Goal: Information Seeking & Learning: Check status

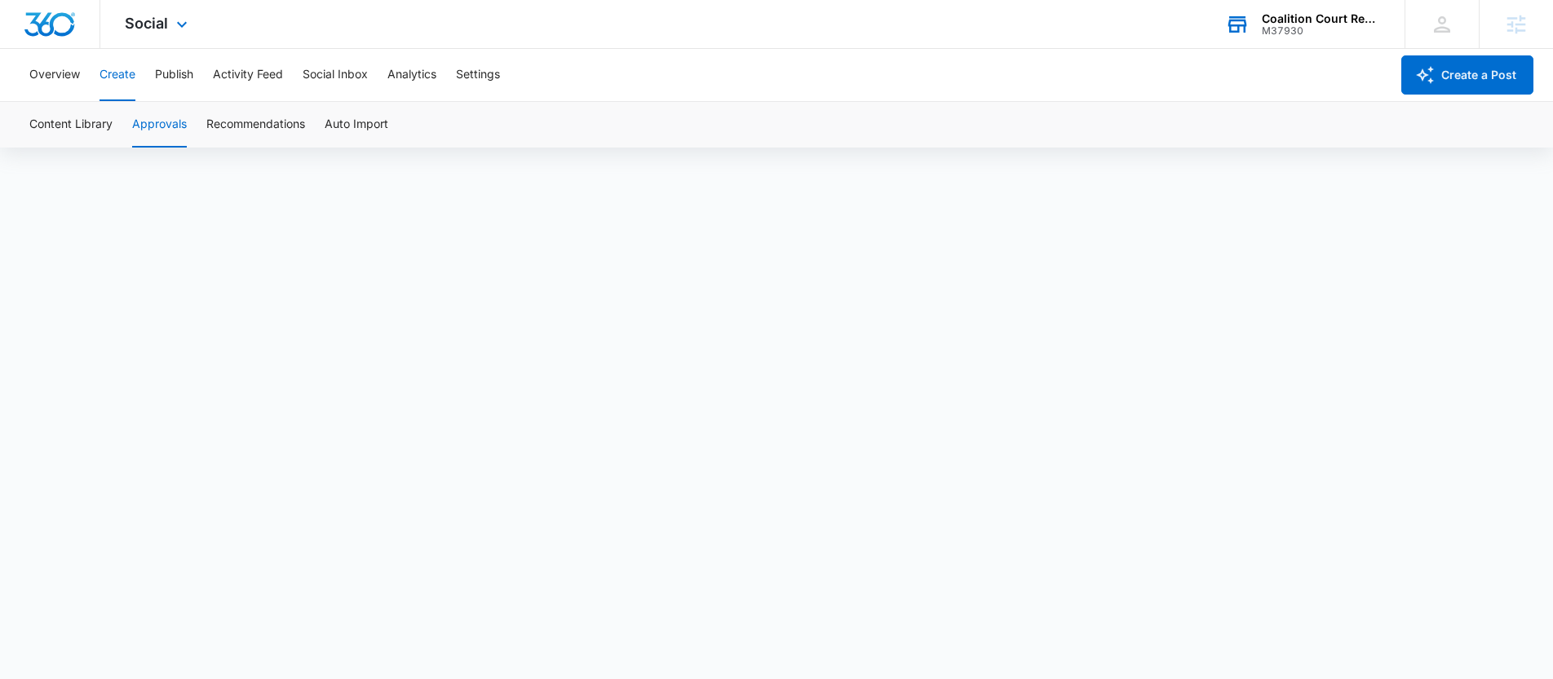
click at [1288, 22] on div "Coalition Court Reporters" at bounding box center [1320, 18] width 119 height 13
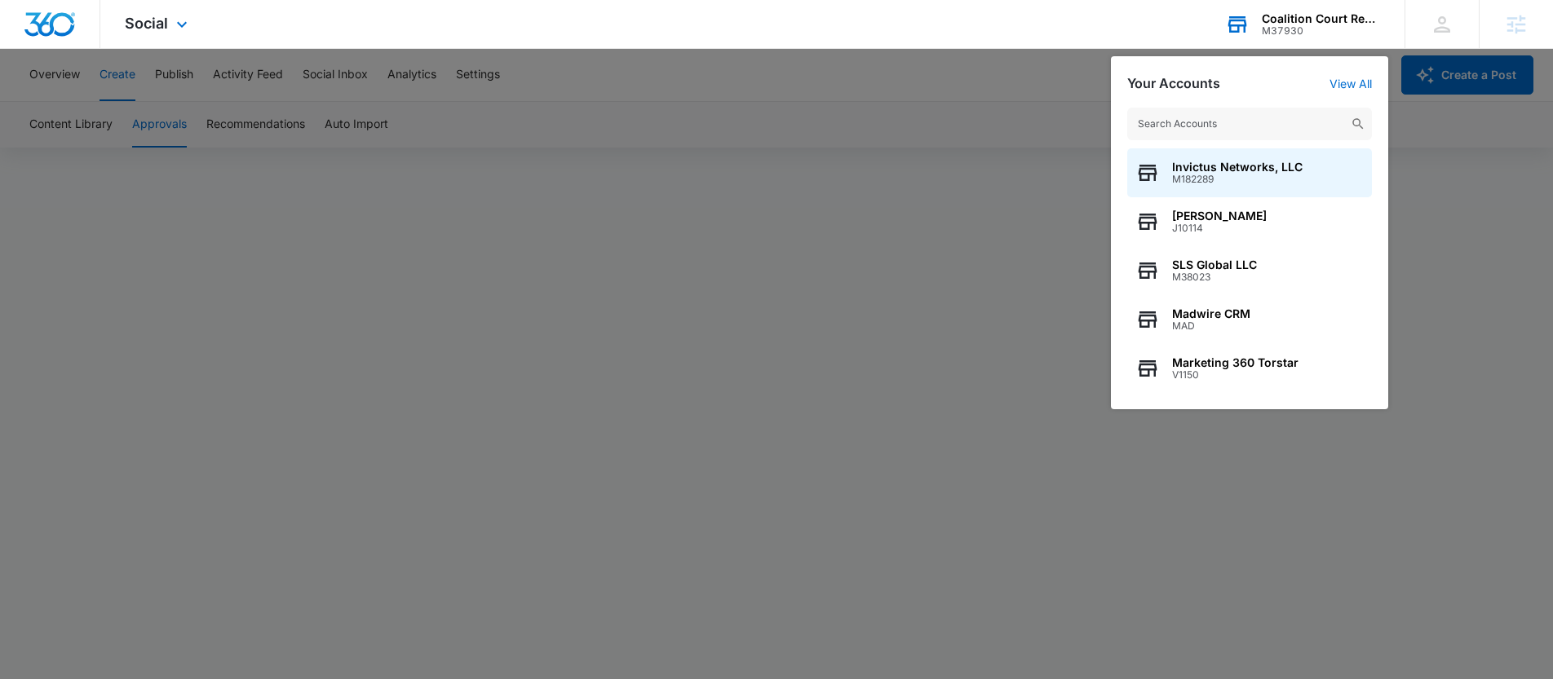
click at [1190, 124] on input "text" at bounding box center [1249, 124] width 245 height 33
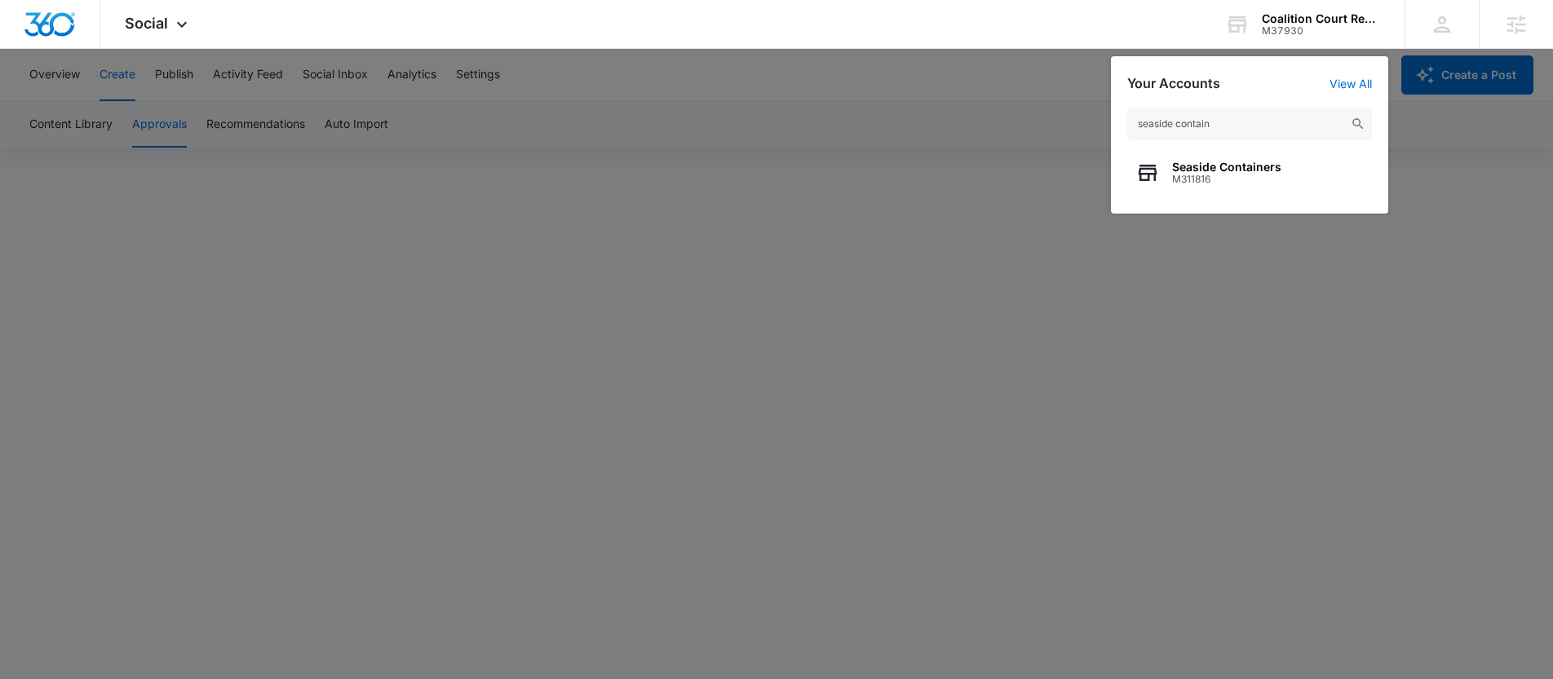
type input "seaside contain"
click at [1172, 182] on span "M311816" at bounding box center [1226, 179] width 109 height 11
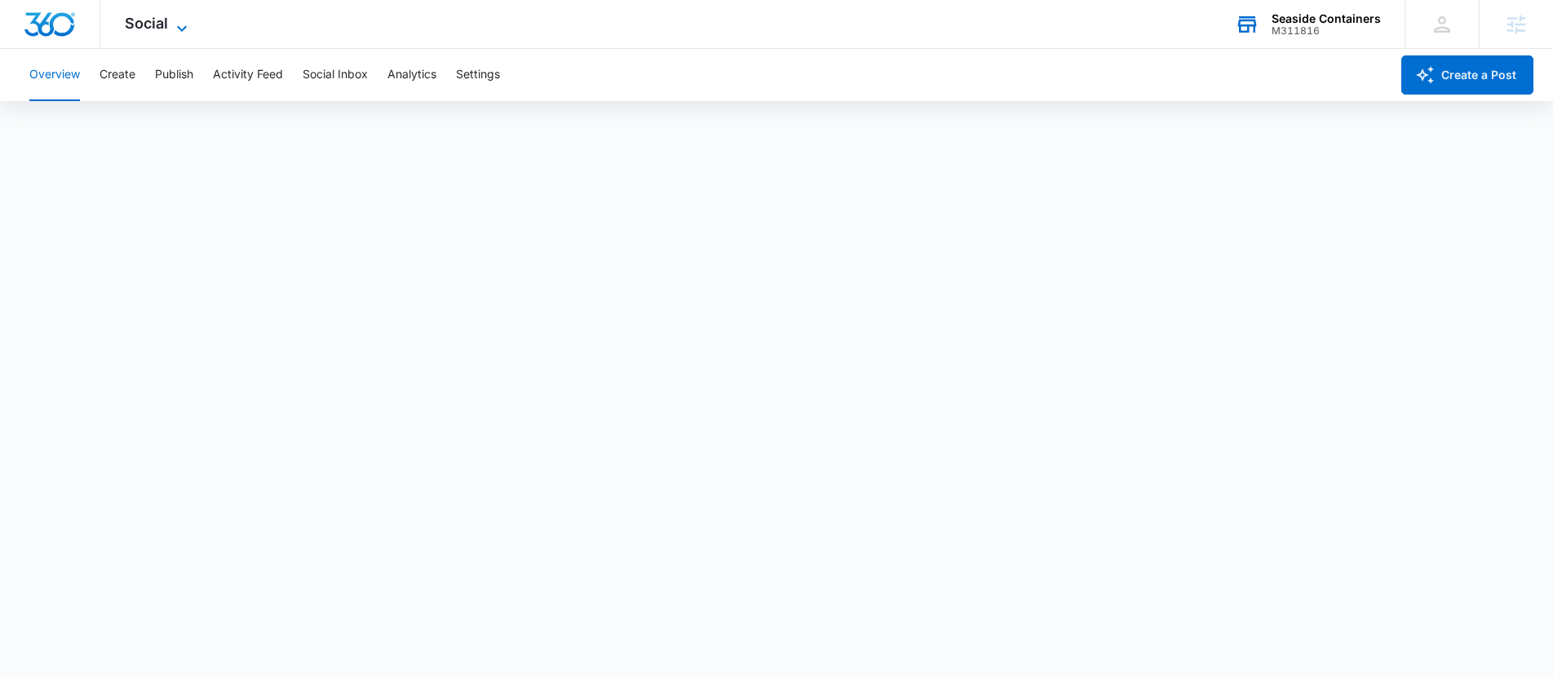
click at [166, 21] on span "Social" at bounding box center [146, 23] width 43 height 17
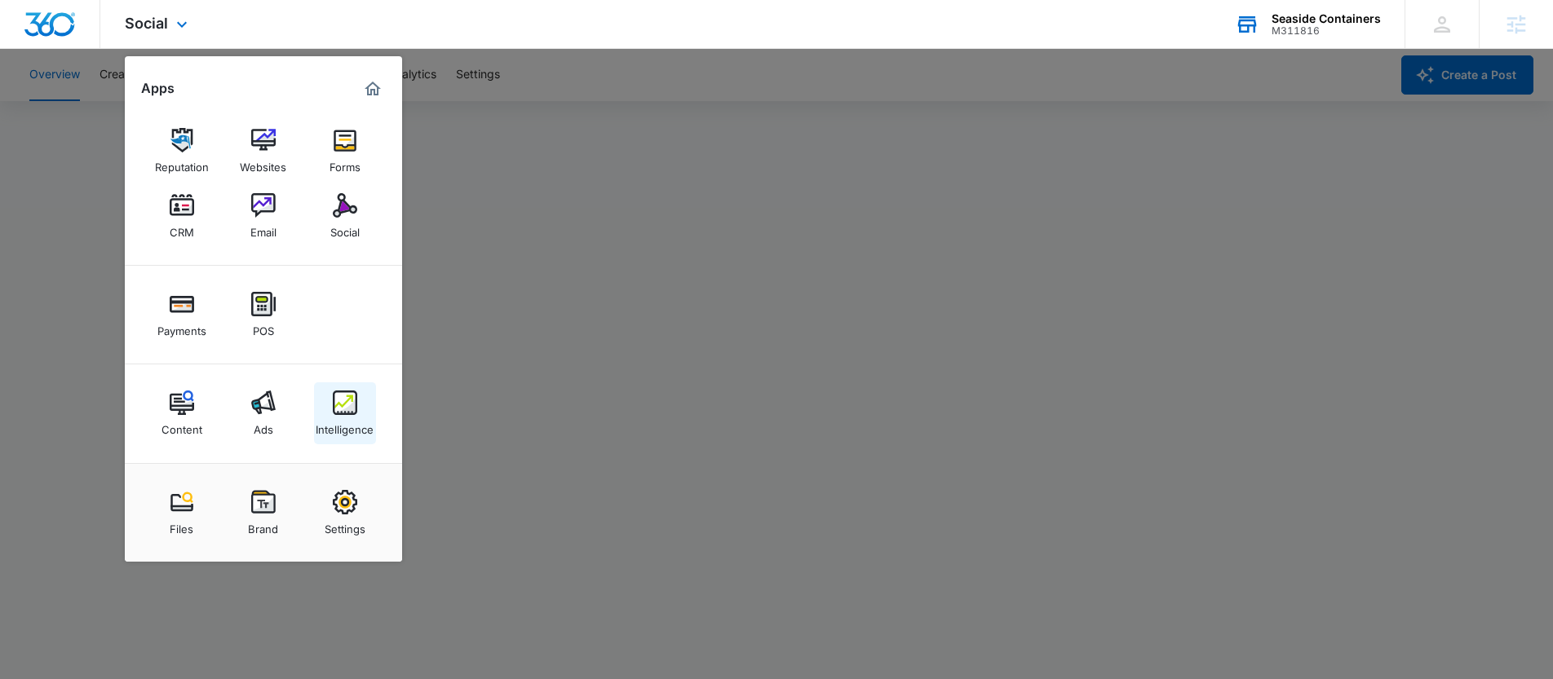
click at [361, 404] on link "Intelligence" at bounding box center [345, 413] width 62 height 62
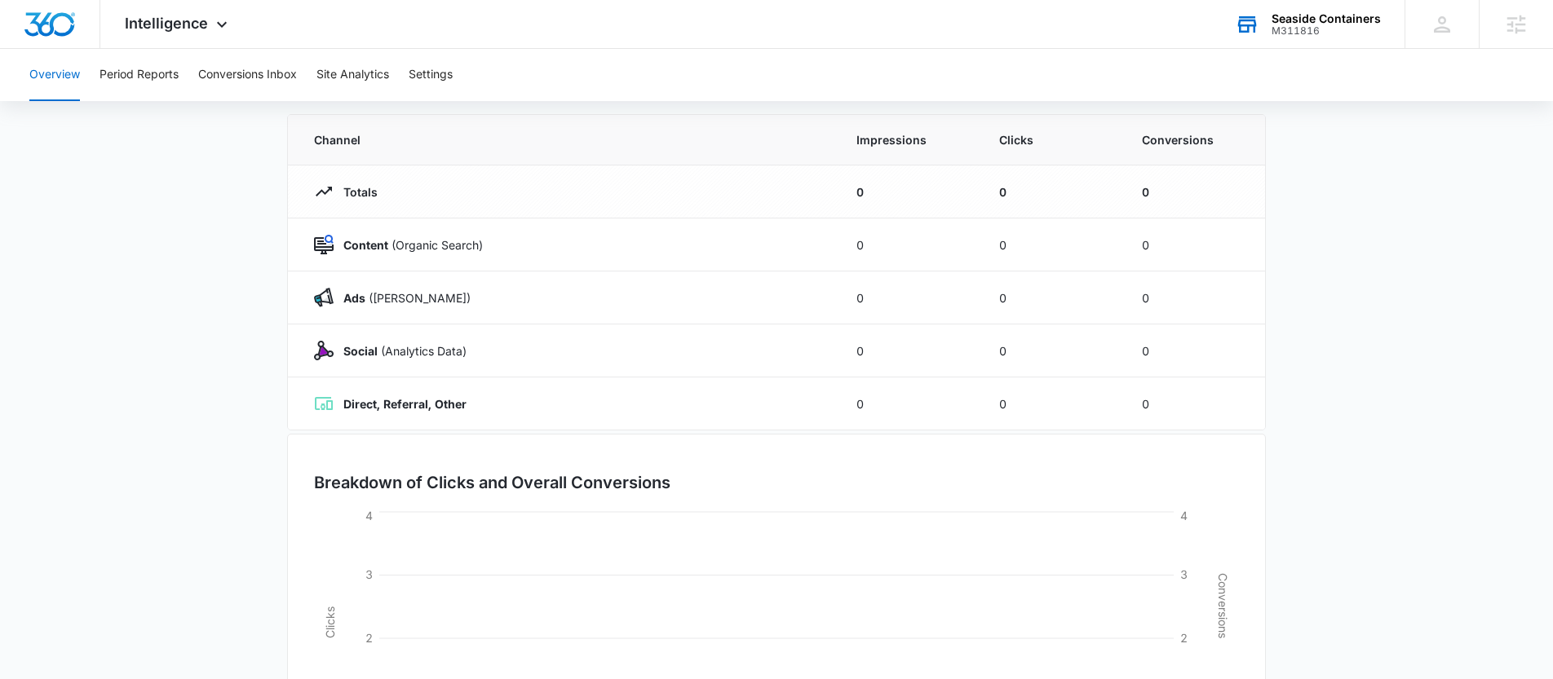
scroll to position [131, 0]
click at [133, 27] on span "Intelligence" at bounding box center [166, 23] width 83 height 17
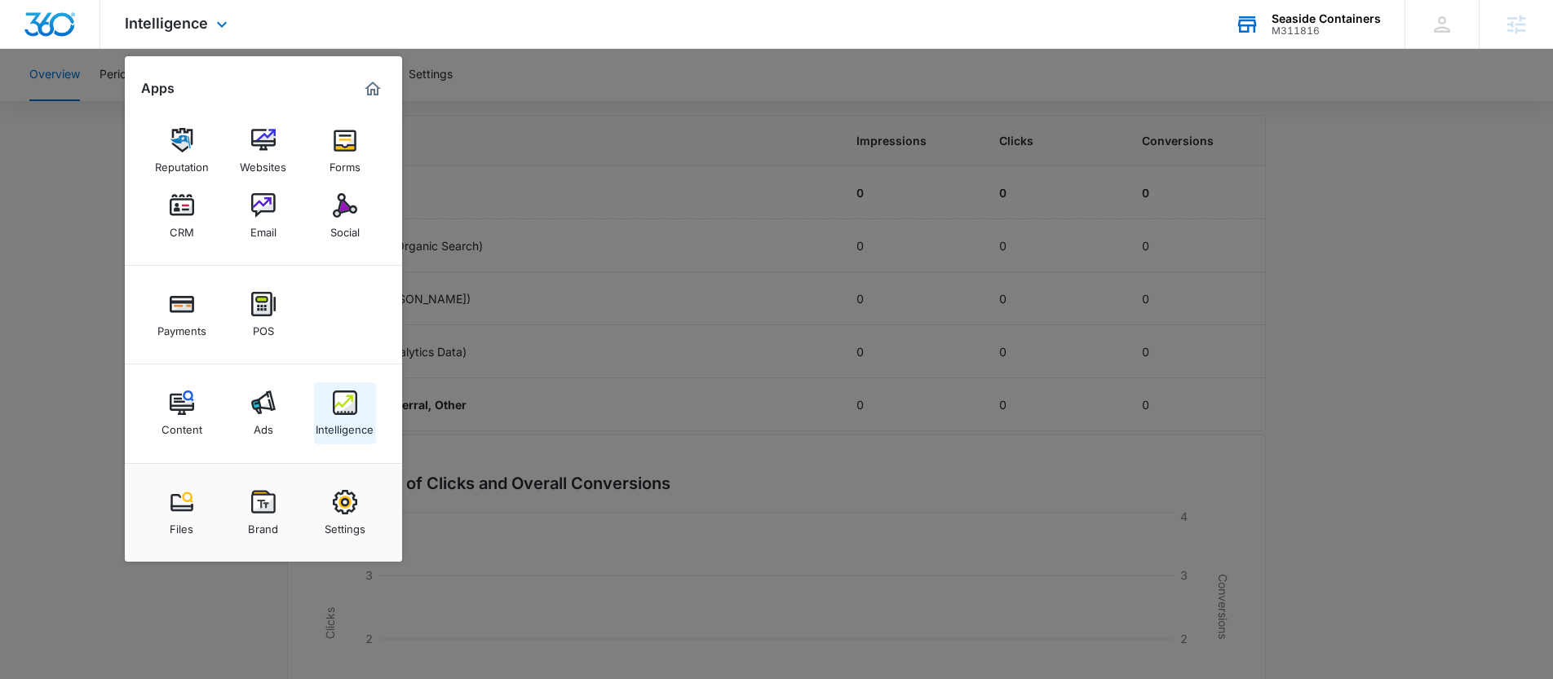
click at [336, 422] on div "Intelligence" at bounding box center [345, 425] width 58 height 21
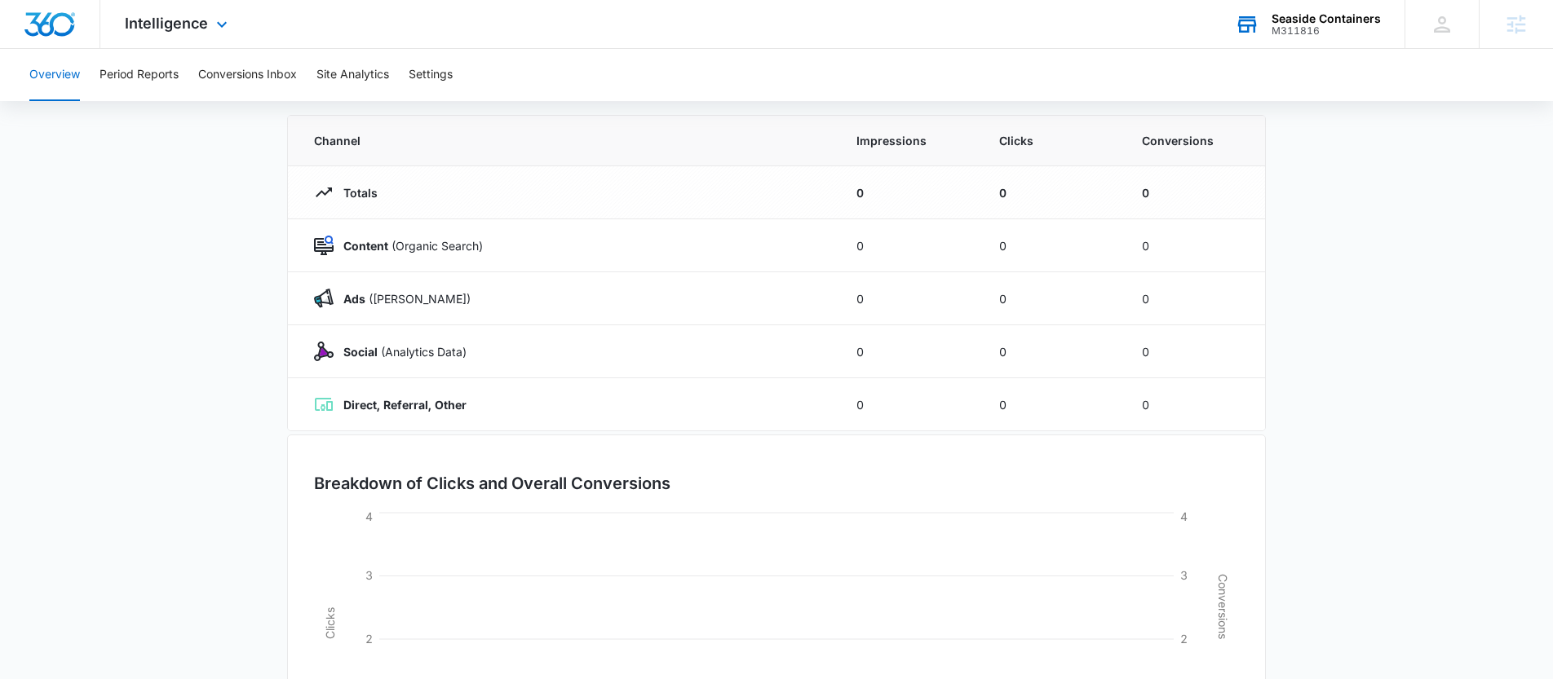
scroll to position [0, 0]
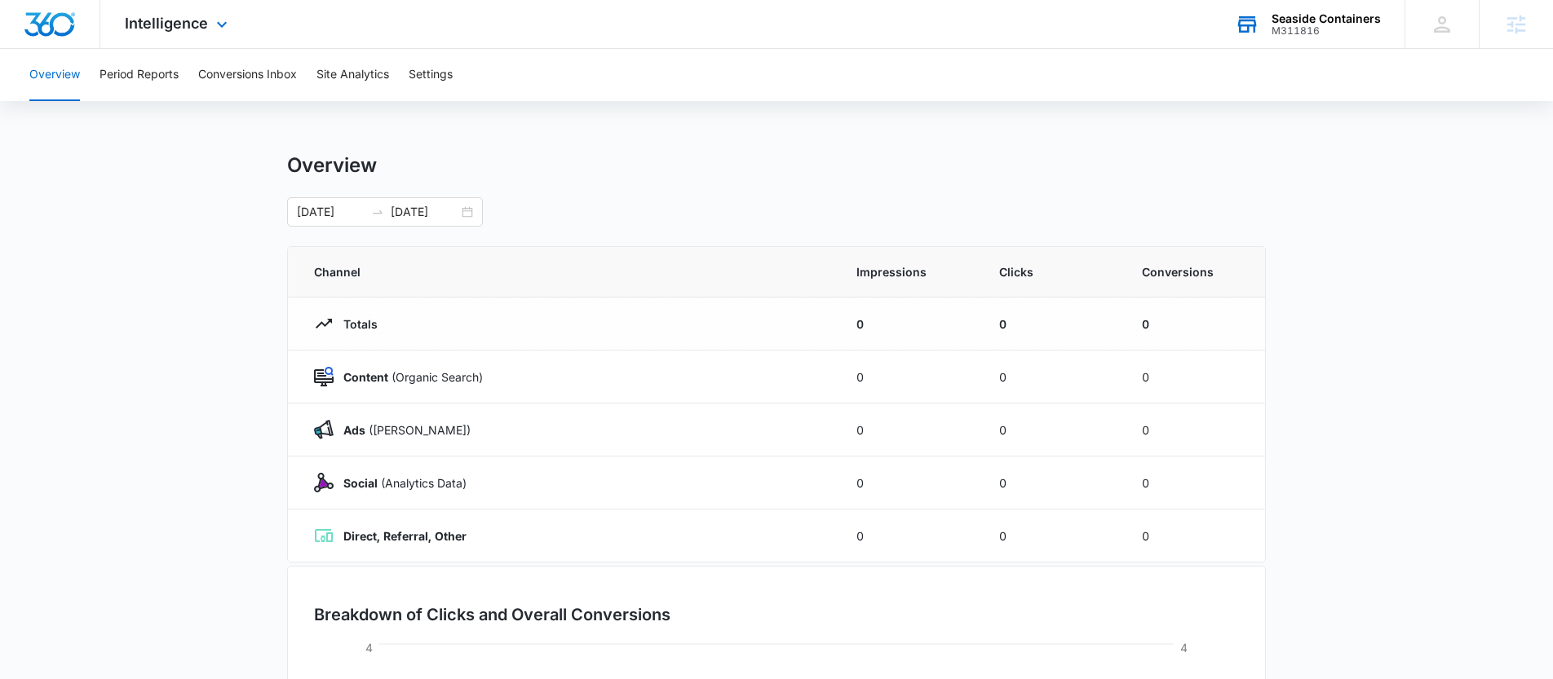
click at [133, 34] on div "Intelligence Apps Reputation Websites Forms CRM Email Social Payments POS Conte…" at bounding box center [178, 24] width 156 height 48
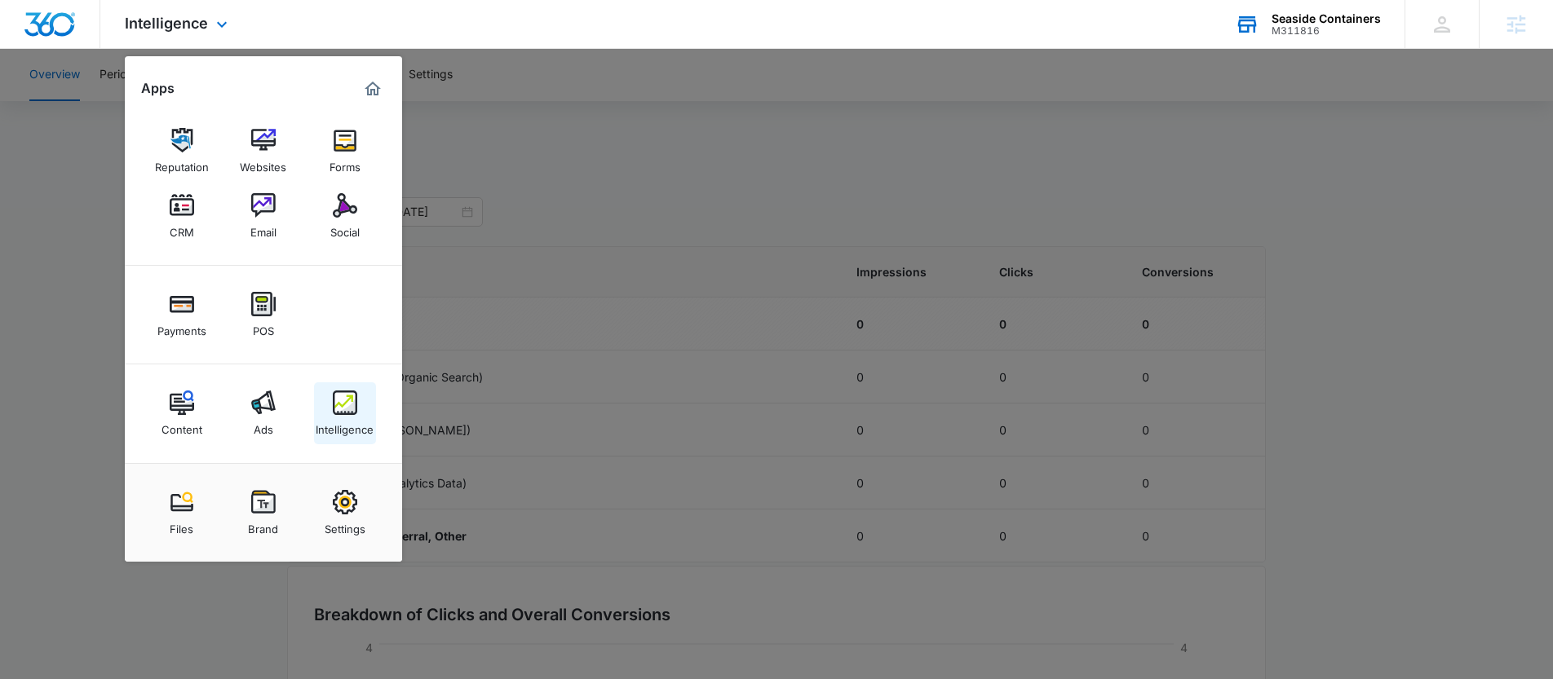
click at [329, 401] on link "Intelligence" at bounding box center [345, 413] width 62 height 62
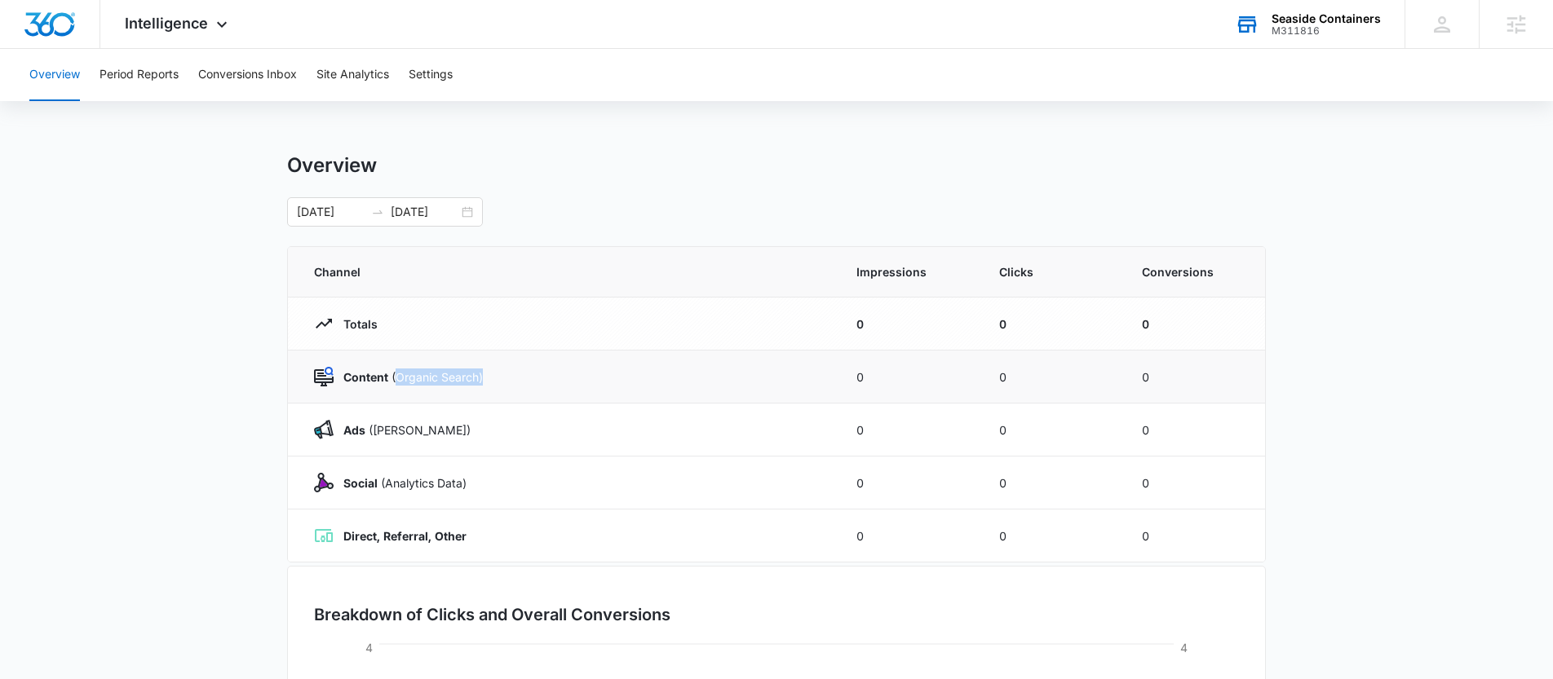
drag, startPoint x: 396, startPoint y: 376, endPoint x: 481, endPoint y: 381, distance: 84.9
click at [481, 381] on p "Content (Organic Search)" at bounding box center [408, 377] width 149 height 17
drag, startPoint x: 343, startPoint y: 484, endPoint x: 479, endPoint y: 491, distance: 135.6
click at [479, 491] on div "Social (Analytics Data)" at bounding box center [565, 483] width 503 height 20
drag, startPoint x: 342, startPoint y: 535, endPoint x: 499, endPoint y: 555, distance: 157.9
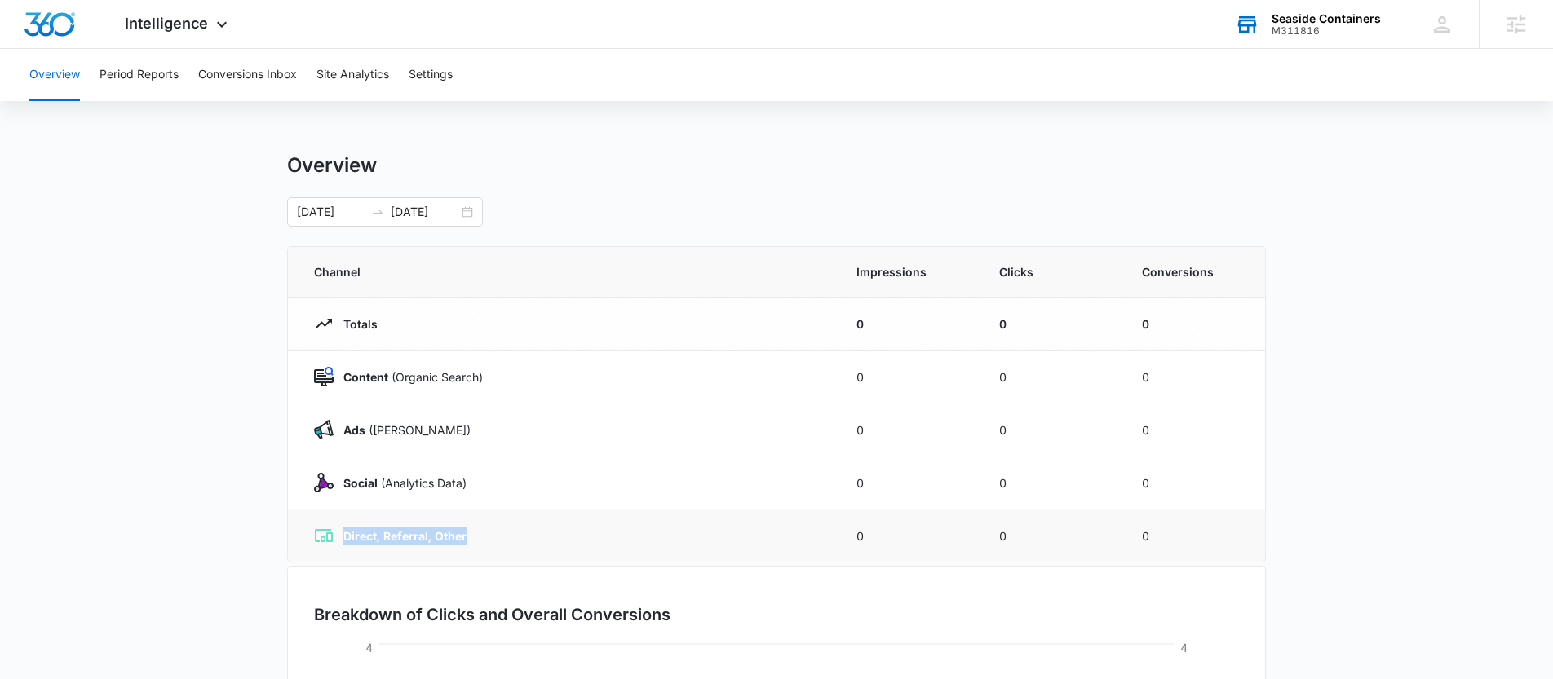
click at [499, 555] on td "Direct, Referral, Other" at bounding box center [562, 536] width 549 height 53
click at [472, 559] on td "Direct, Referral, Other" at bounding box center [562, 536] width 549 height 53
click at [255, 506] on main "Overview 08/09/2025 09/08/2025 Channel Impressions Clicks Conversions Totals 0 …" at bounding box center [776, 581] width 1553 height 856
click at [138, 77] on button "Period Reports" at bounding box center [138, 75] width 79 height 52
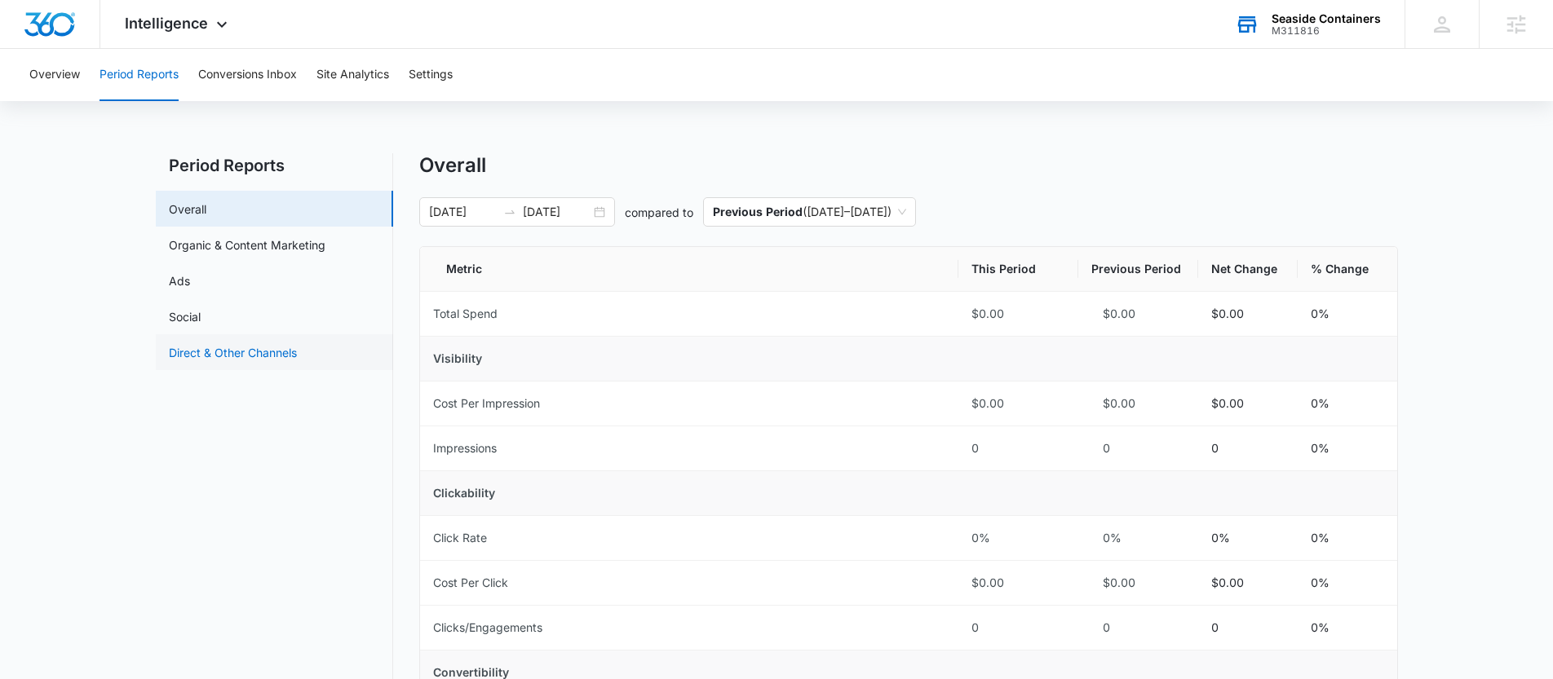
scroll to position [85, 0]
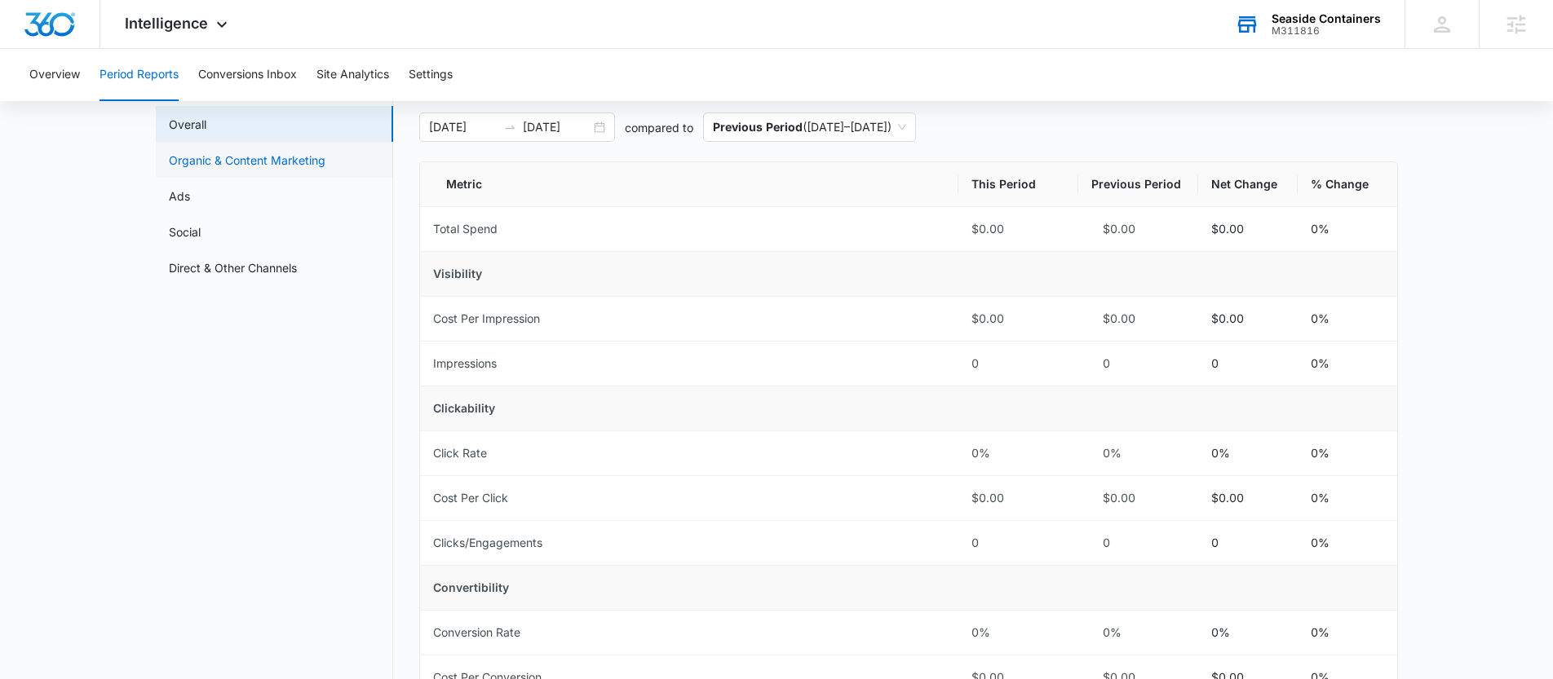
click at [215, 155] on link "Organic & Content Marketing" at bounding box center [247, 160] width 157 height 17
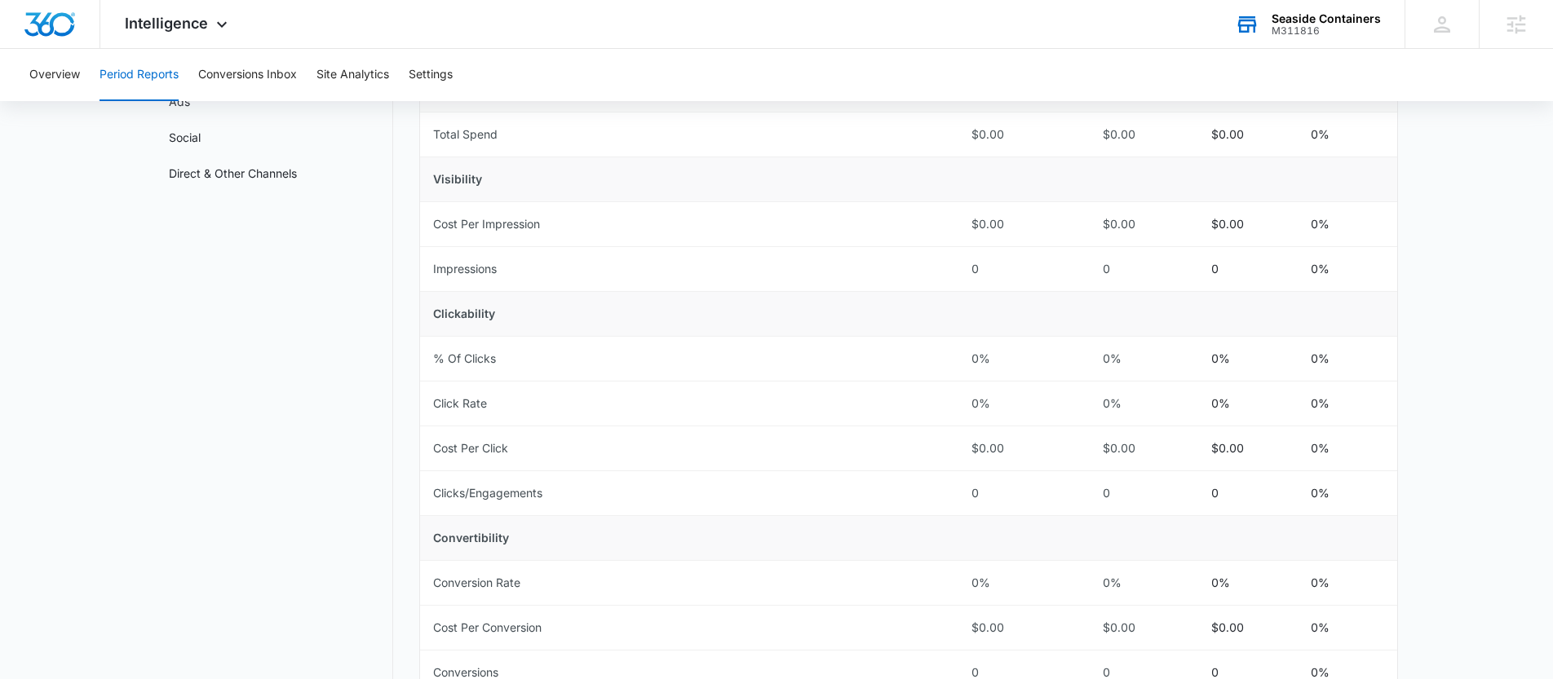
scroll to position [179, 0]
drag, startPoint x: 960, startPoint y: 401, endPoint x: 1011, endPoint y: 410, distance: 52.1
click at [1011, 410] on td "0%" at bounding box center [1018, 404] width 120 height 45
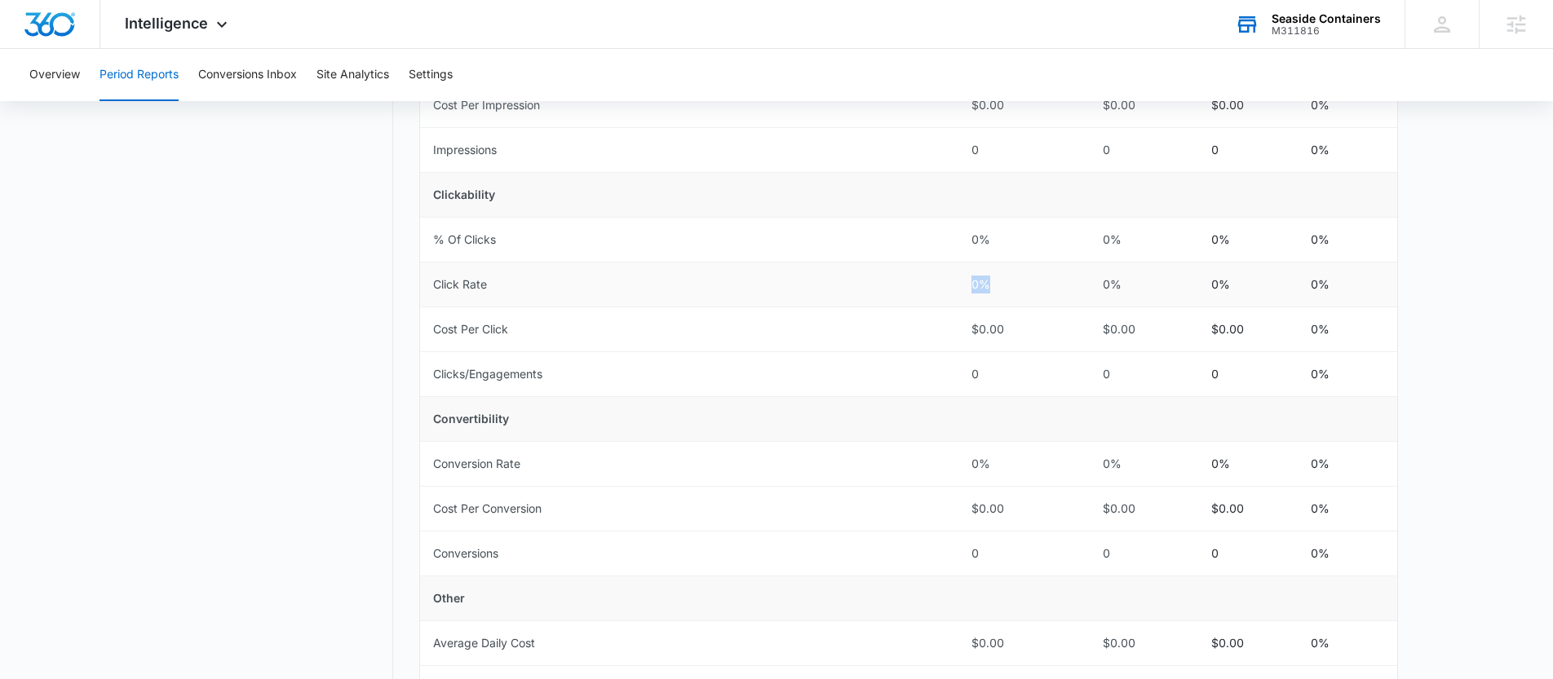
scroll to position [298, 0]
drag, startPoint x: 965, startPoint y: 455, endPoint x: 1013, endPoint y: 458, distance: 48.2
click at [1014, 459] on td "0%" at bounding box center [1018, 465] width 120 height 45
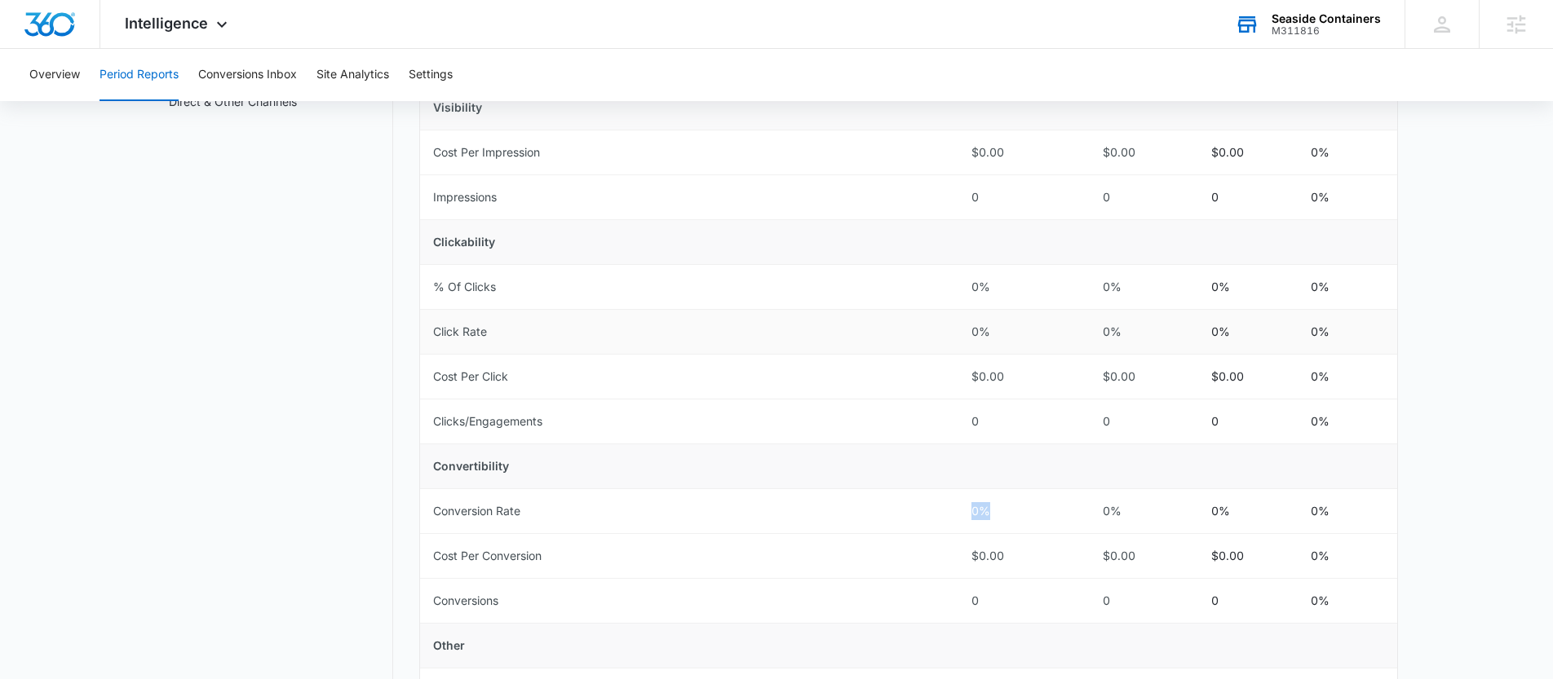
scroll to position [253, 0]
click at [943, 501] on td "Conversion Rate" at bounding box center [689, 510] width 538 height 45
drag, startPoint x: 957, startPoint y: 507, endPoint x: 1001, endPoint y: 507, distance: 44.0
click at [1001, 507] on td "0%" at bounding box center [1018, 510] width 120 height 45
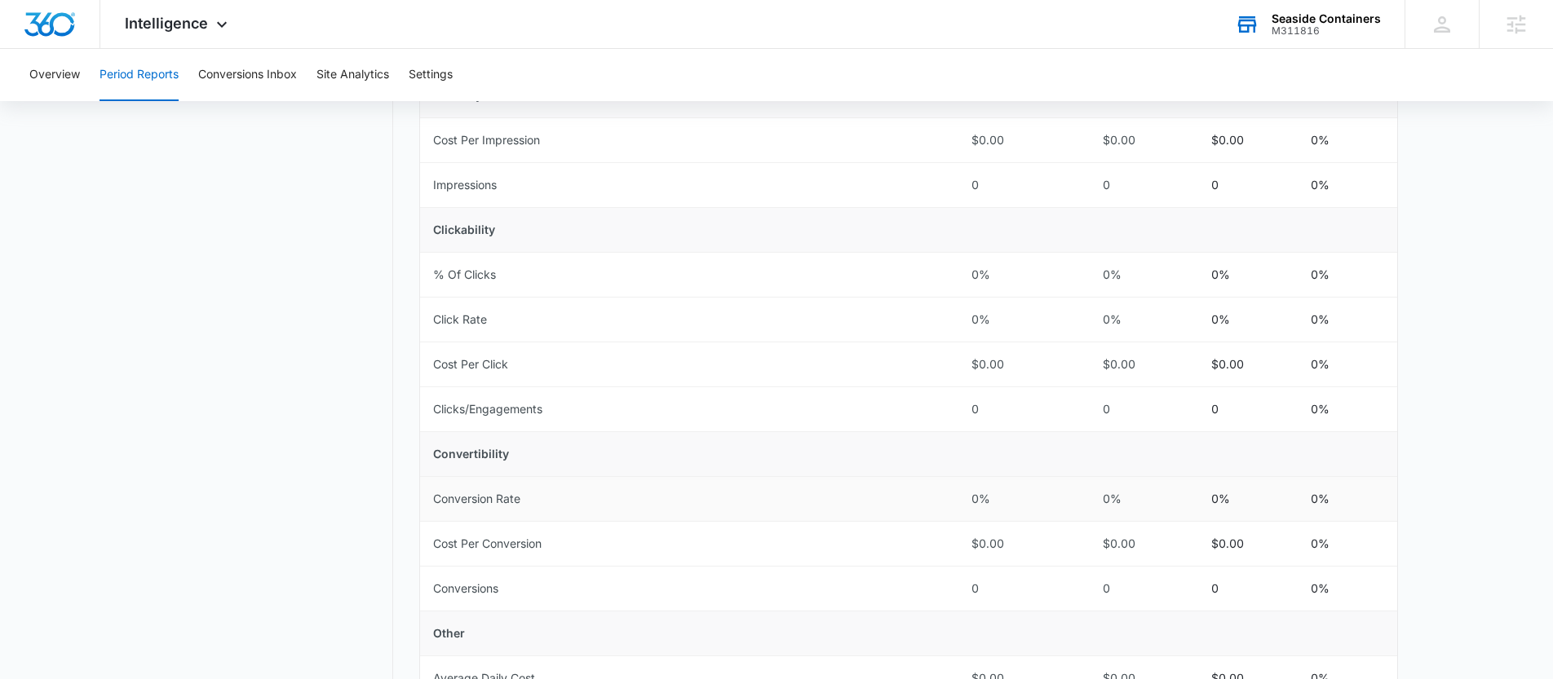
scroll to position [267, 0]
drag, startPoint x: 960, startPoint y: 543, endPoint x: 1011, endPoint y: 543, distance: 51.4
click at [1012, 542] on td "$0.00" at bounding box center [1018, 540] width 120 height 45
click at [965, 533] on td "$0.00" at bounding box center [1018, 540] width 120 height 45
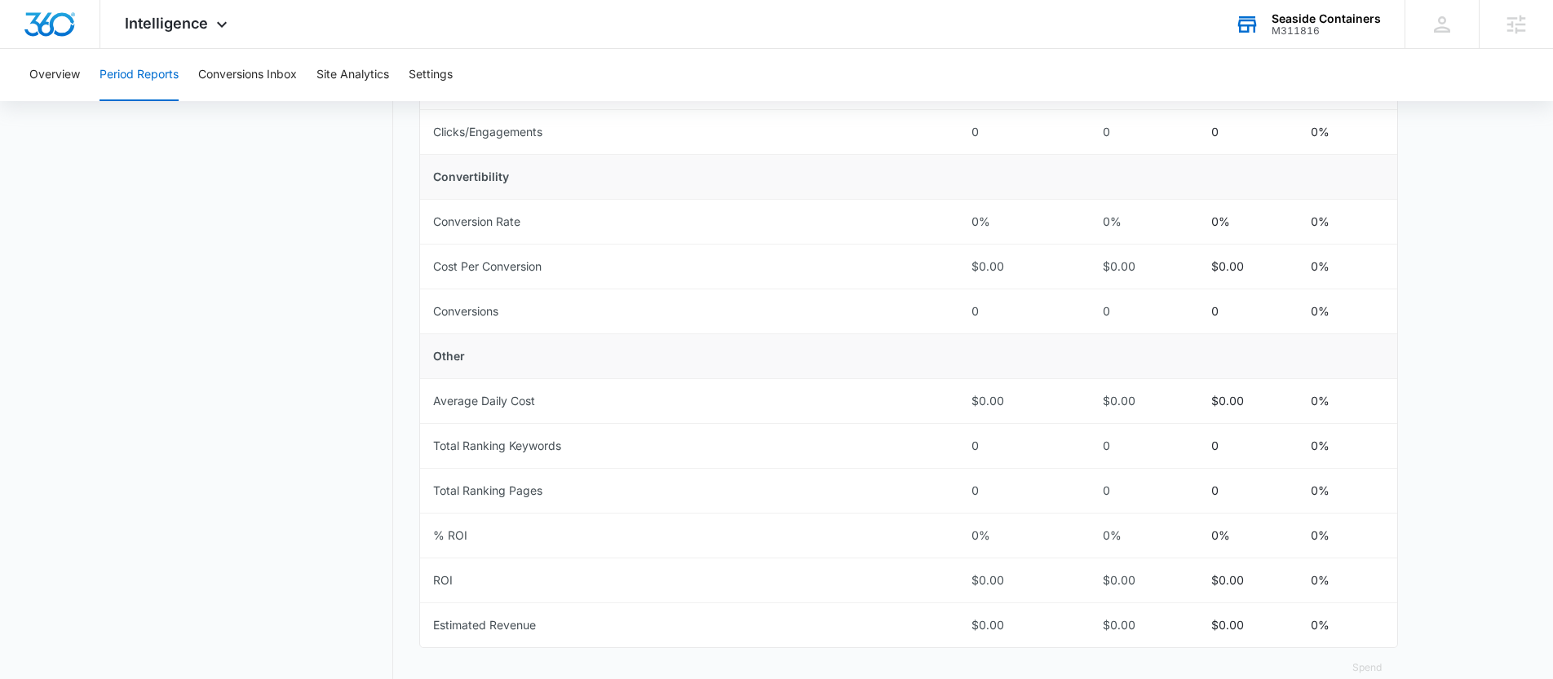
scroll to position [541, 0]
drag, startPoint x: 426, startPoint y: 435, endPoint x: 566, endPoint y: 495, distance: 152.4
click at [567, 494] on tbody "Total Spend $0.00 $0.00 $0.00 0% Visibility Cost Per Impression $0.00 $0.00 $0.…" at bounding box center [908, 198] width 977 height 896
click at [758, 472] on td "Total Ranking Pages" at bounding box center [689, 490] width 538 height 45
click at [147, 13] on div "Intelligence Apps Reputation Websites Forms CRM Email Social Payments POS Conte…" at bounding box center [178, 24] width 156 height 48
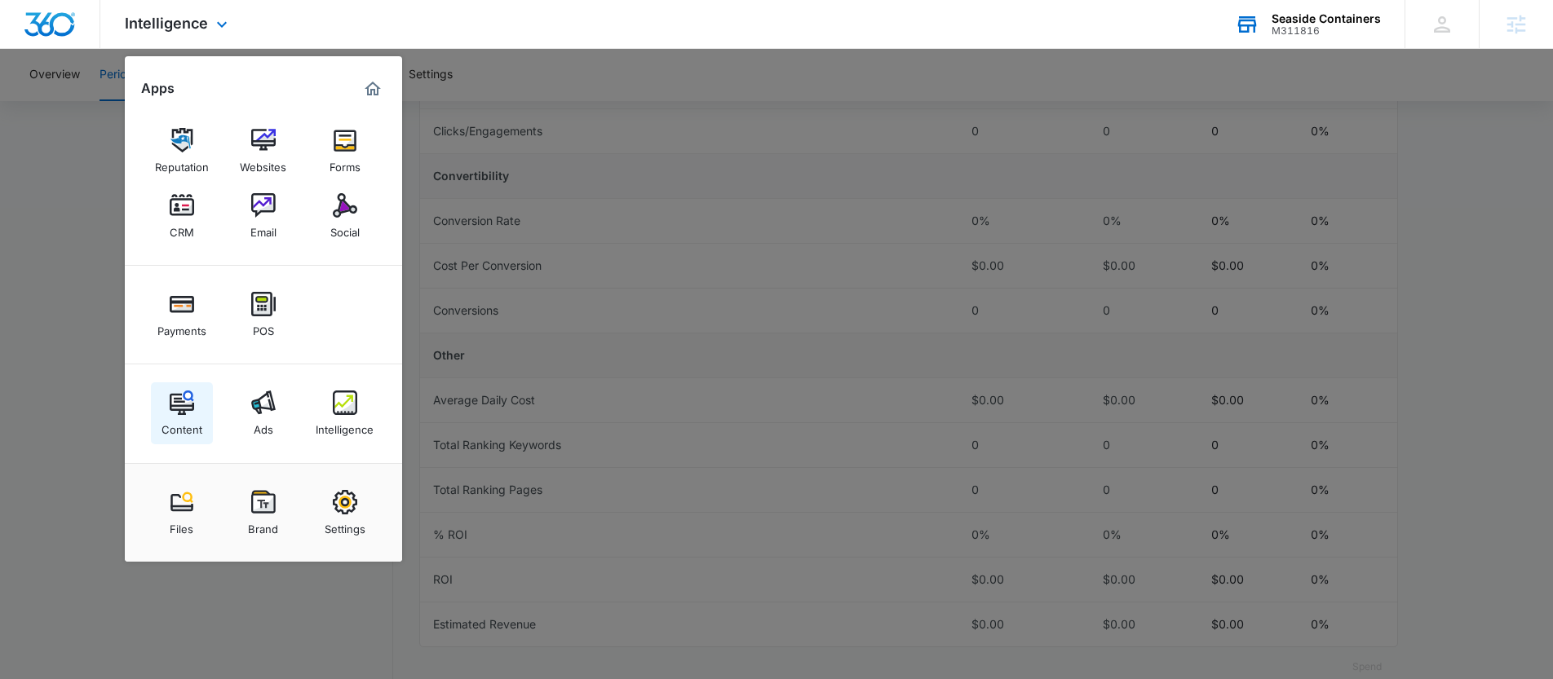
click at [186, 415] on div "Content" at bounding box center [181, 425] width 41 height 21
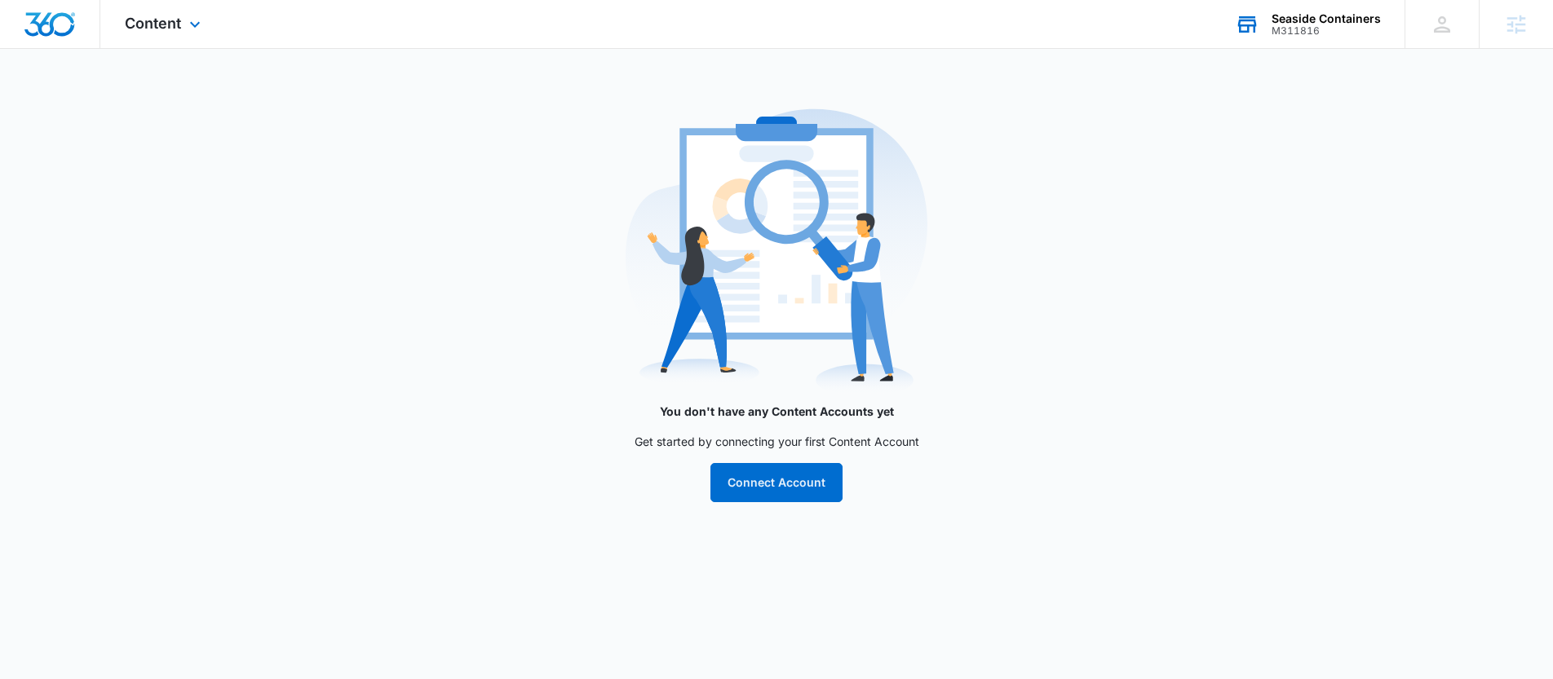
click at [147, 33] on div "Content Apps Reputation Websites Forms CRM Email Social Payments POS Content Ad…" at bounding box center [164, 24] width 129 height 48
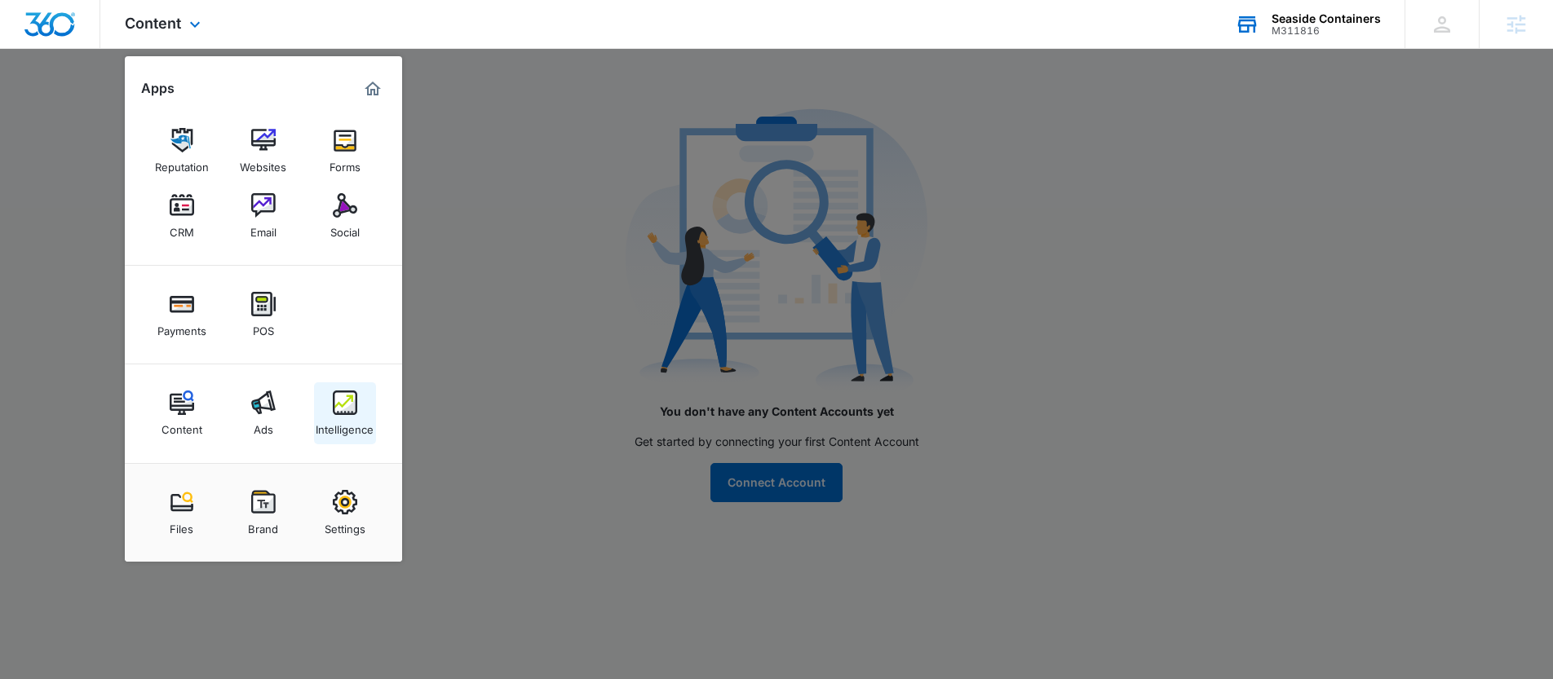
click at [343, 417] on div "Intelligence" at bounding box center [345, 425] width 58 height 21
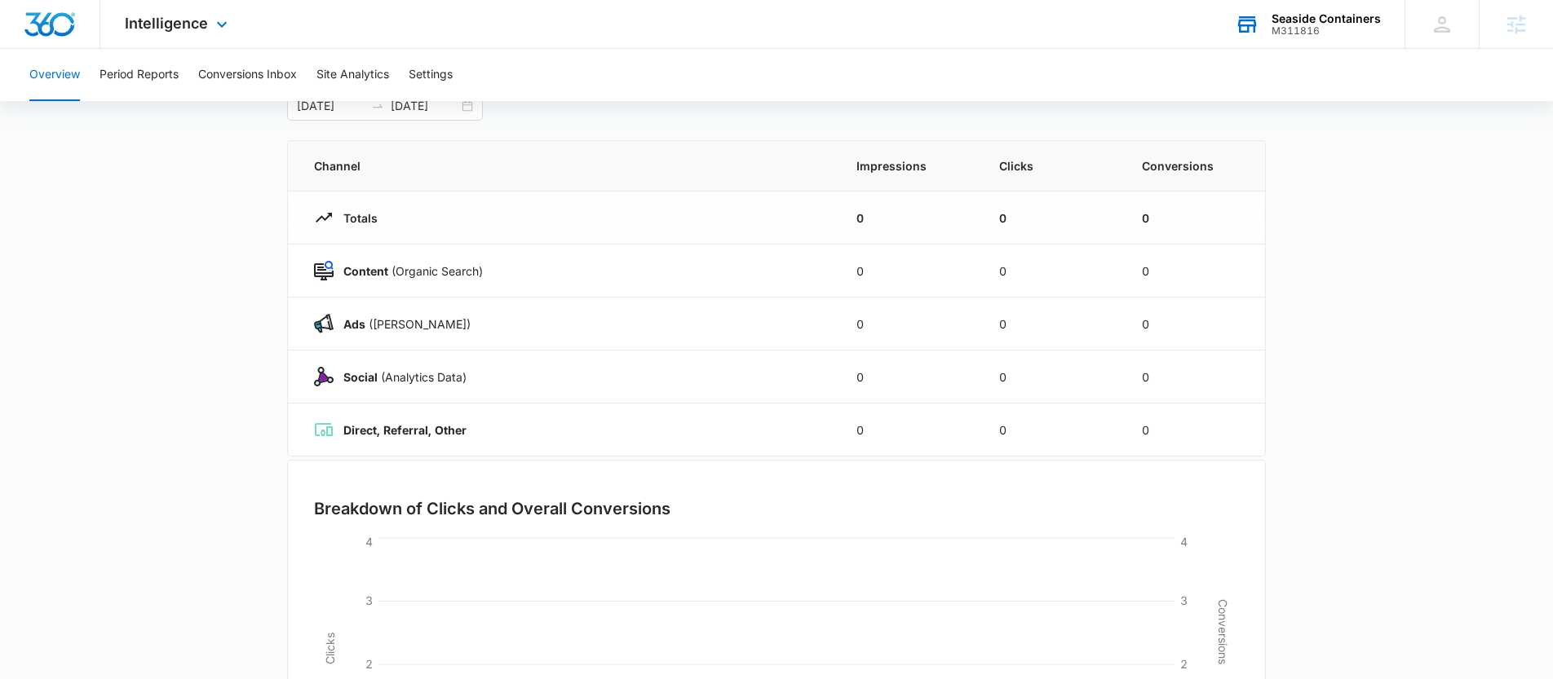
scroll to position [108, 0]
click at [254, 74] on button "Conversions Inbox" at bounding box center [247, 75] width 99 height 52
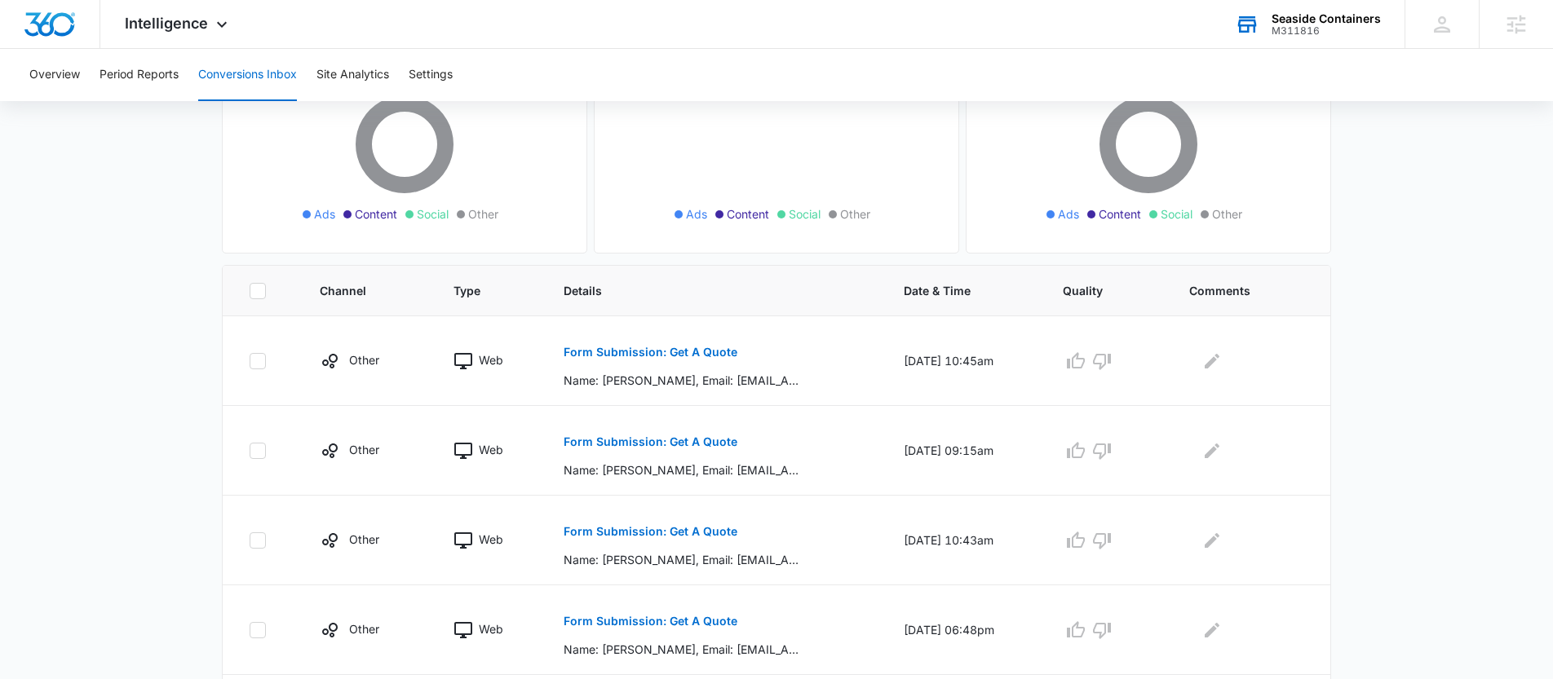
scroll to position [177, 0]
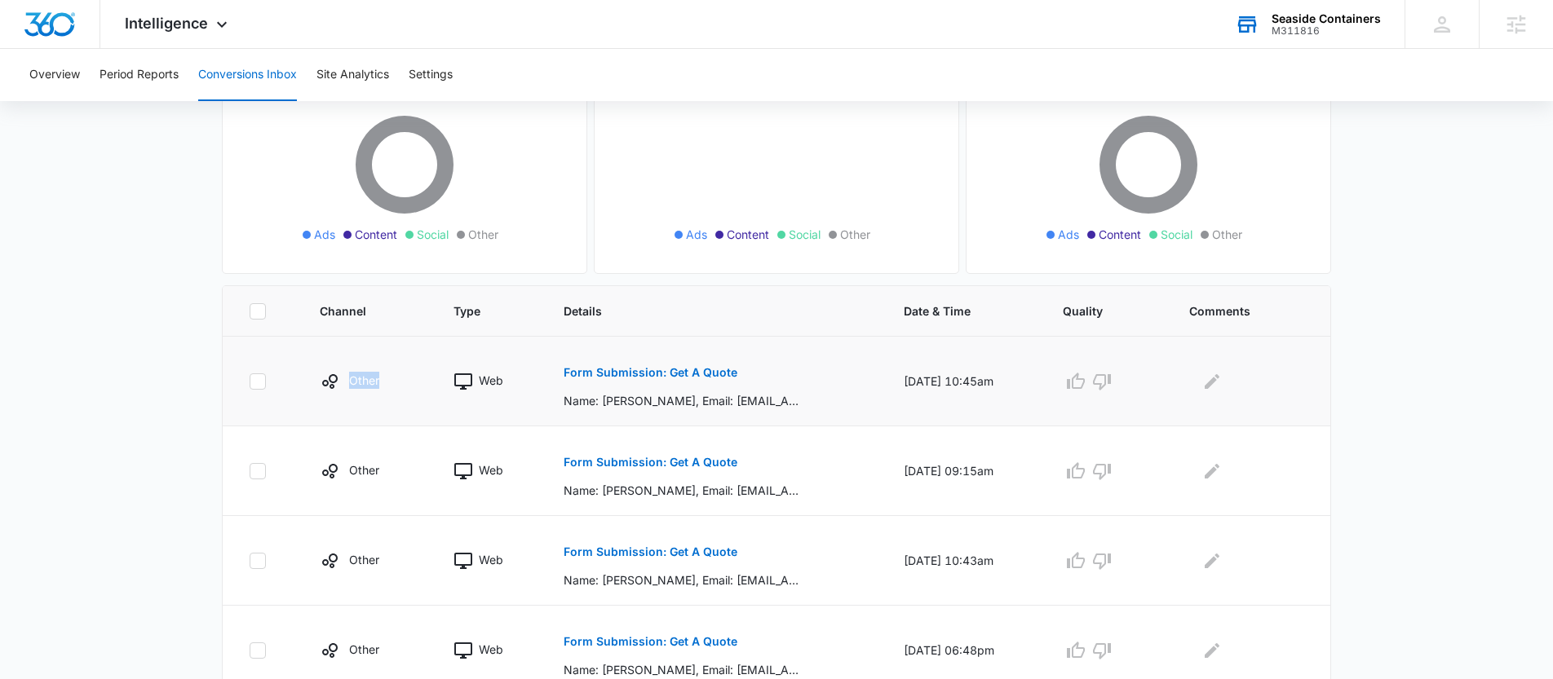
drag, startPoint x: 306, startPoint y: 378, endPoint x: 417, endPoint y: 384, distance: 111.1
click at [418, 384] on td "Other" at bounding box center [367, 382] width 135 height 90
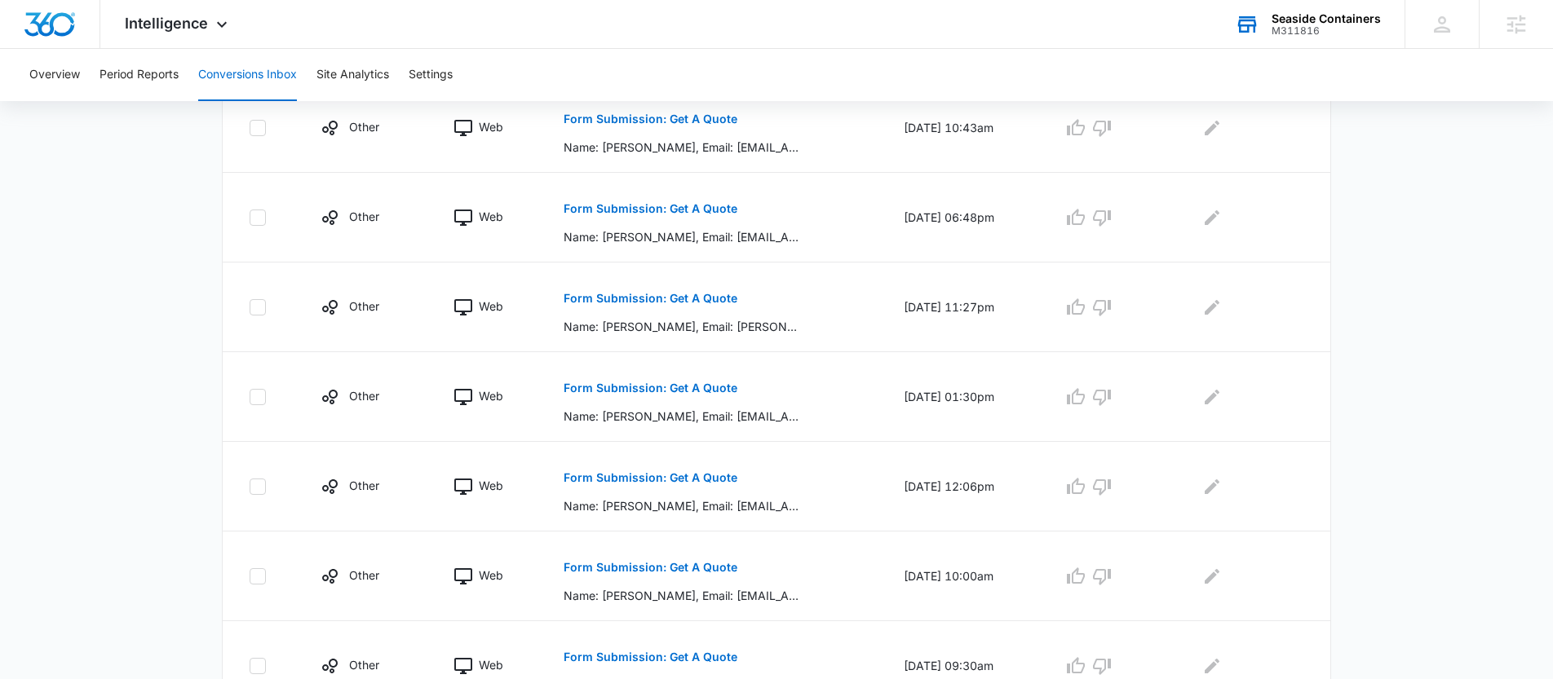
scroll to position [782, 0]
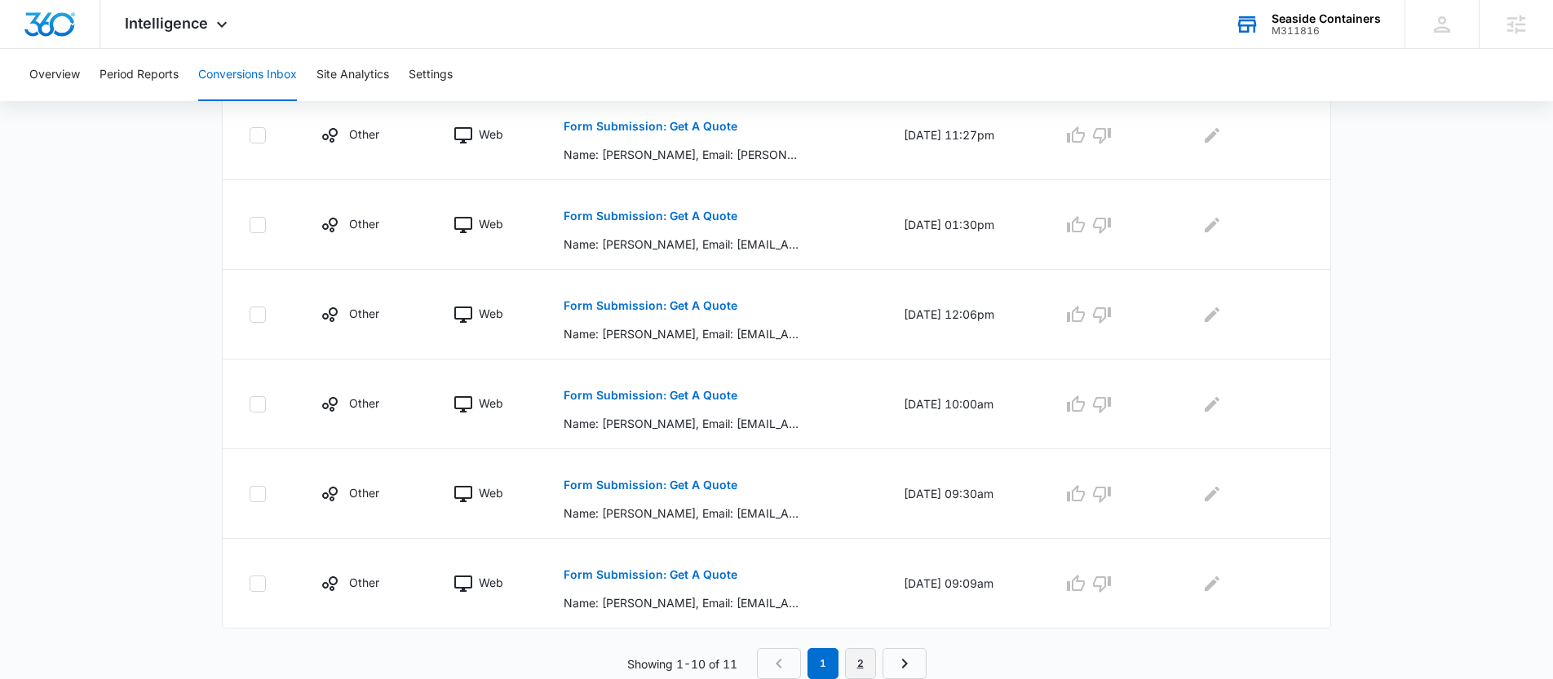
click at [862, 663] on link "2" at bounding box center [860, 663] width 31 height 31
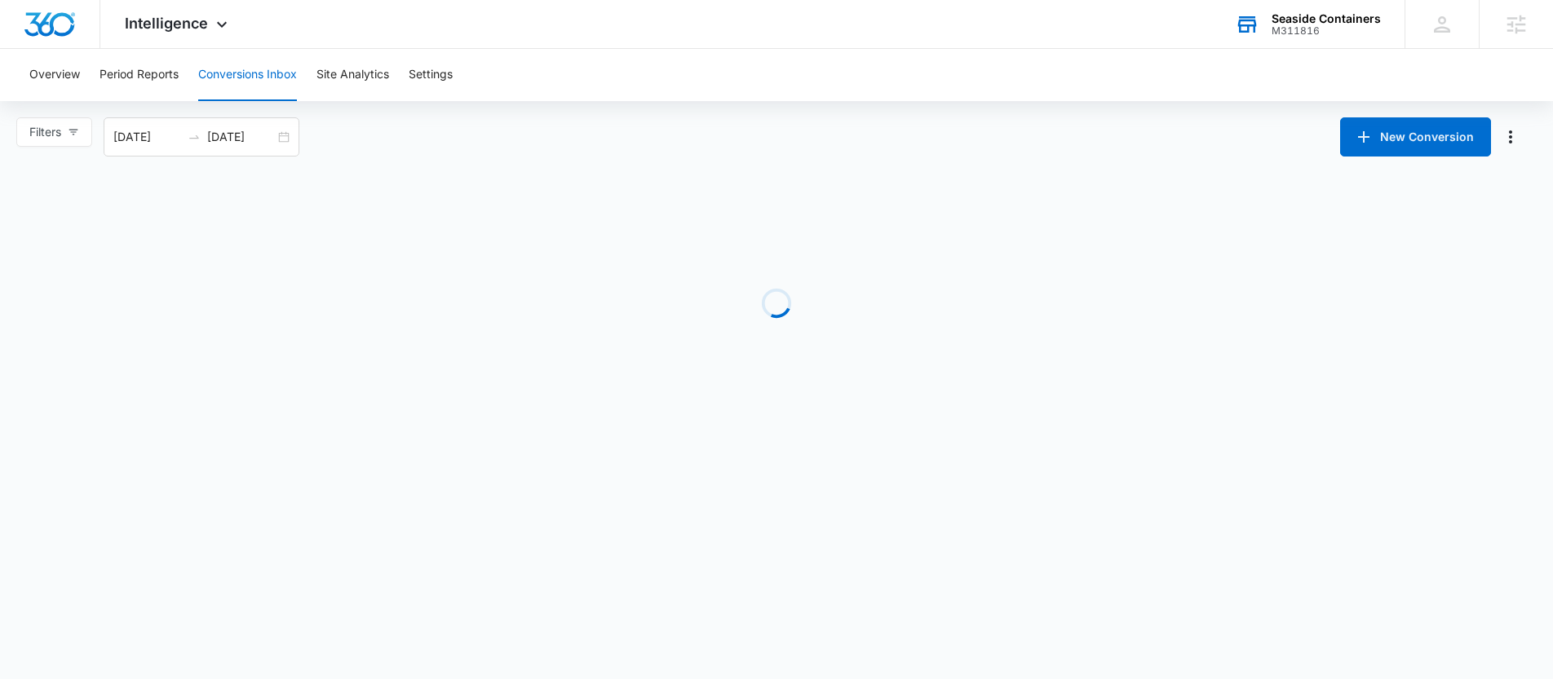
scroll to position [0, 0]
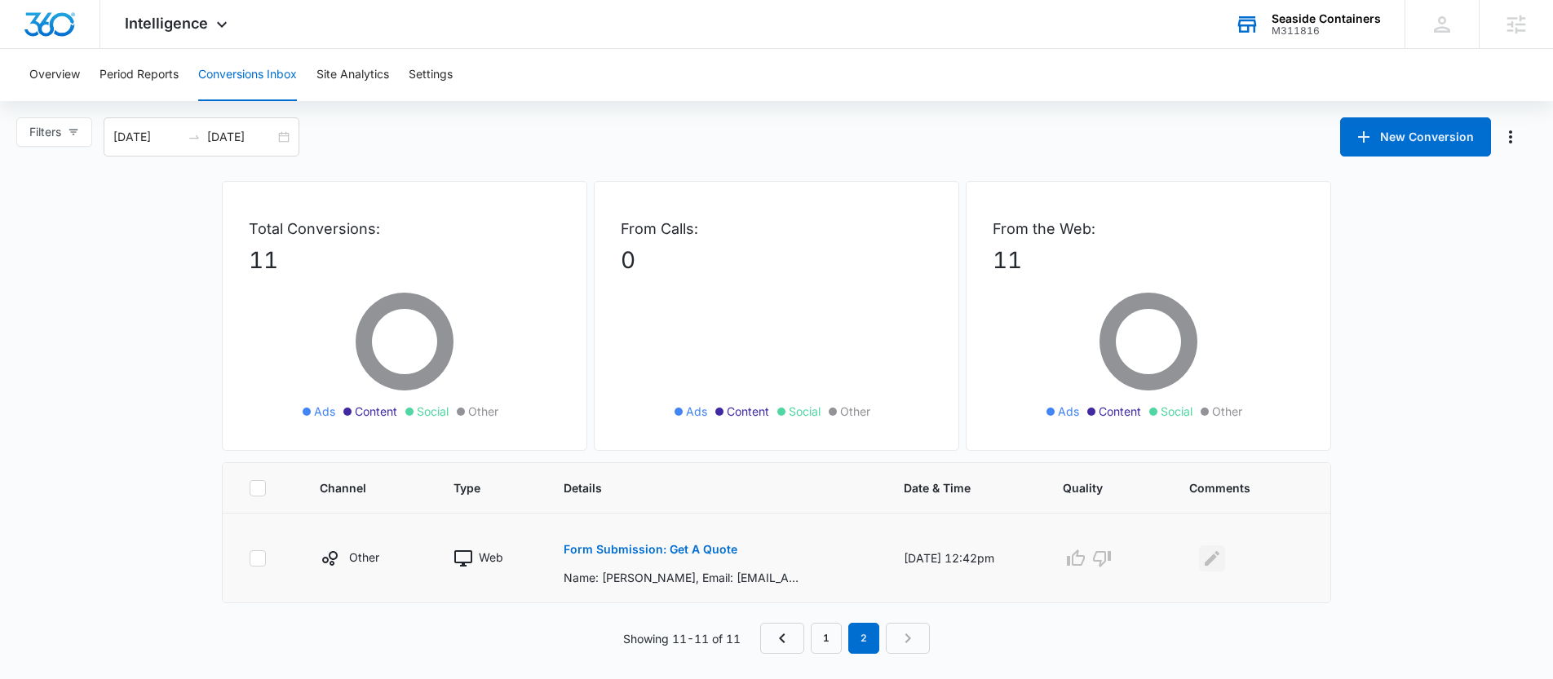
click at [1219, 556] on icon "Edit Comments" at bounding box center [1211, 557] width 15 height 15
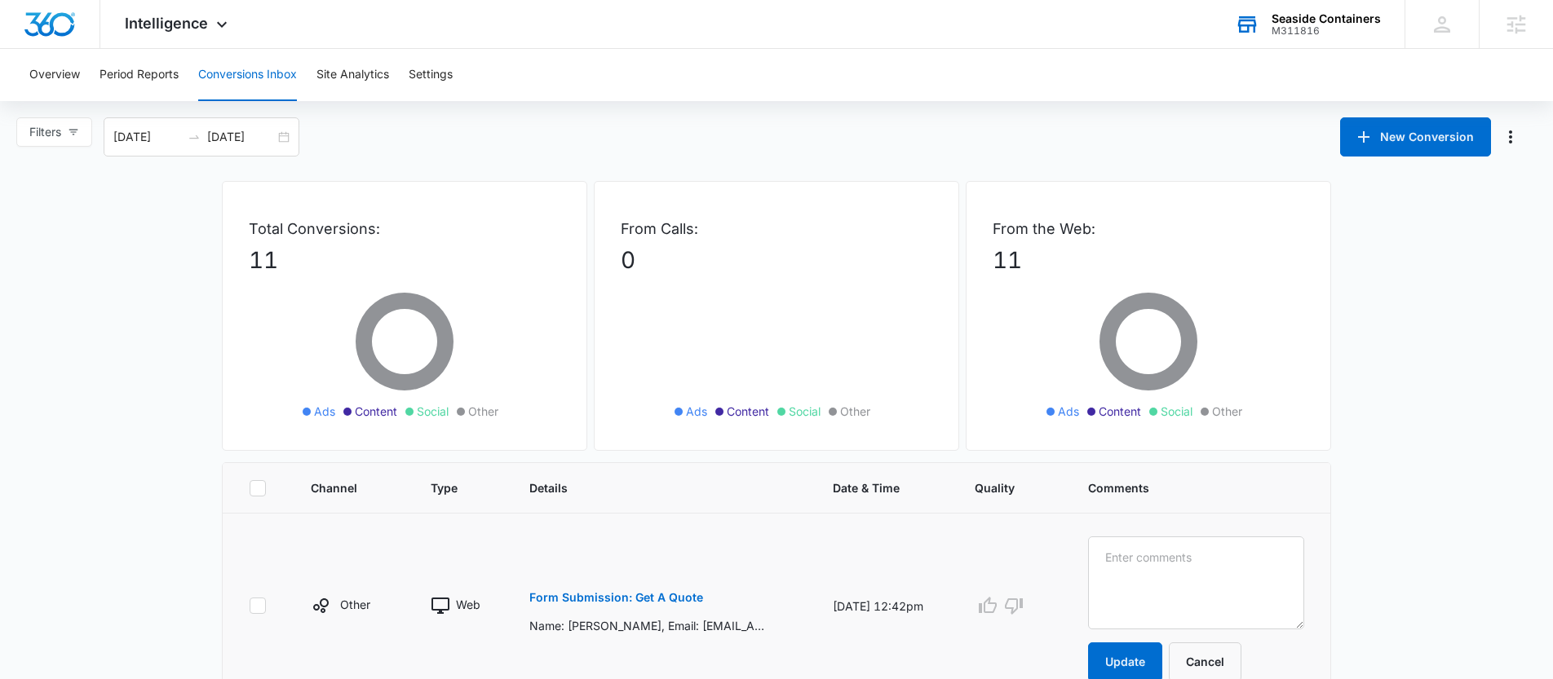
scroll to position [70, 0]
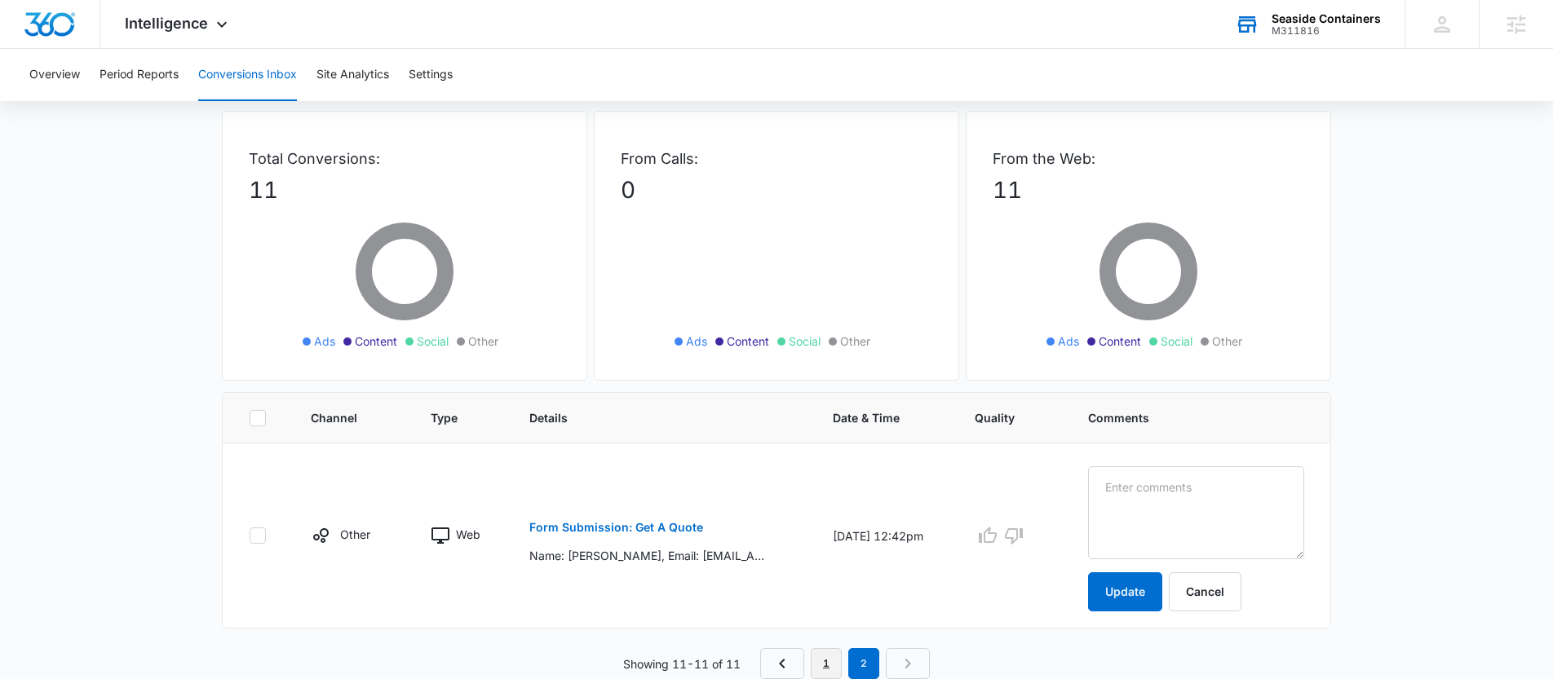
click at [829, 658] on link "1" at bounding box center [826, 663] width 31 height 31
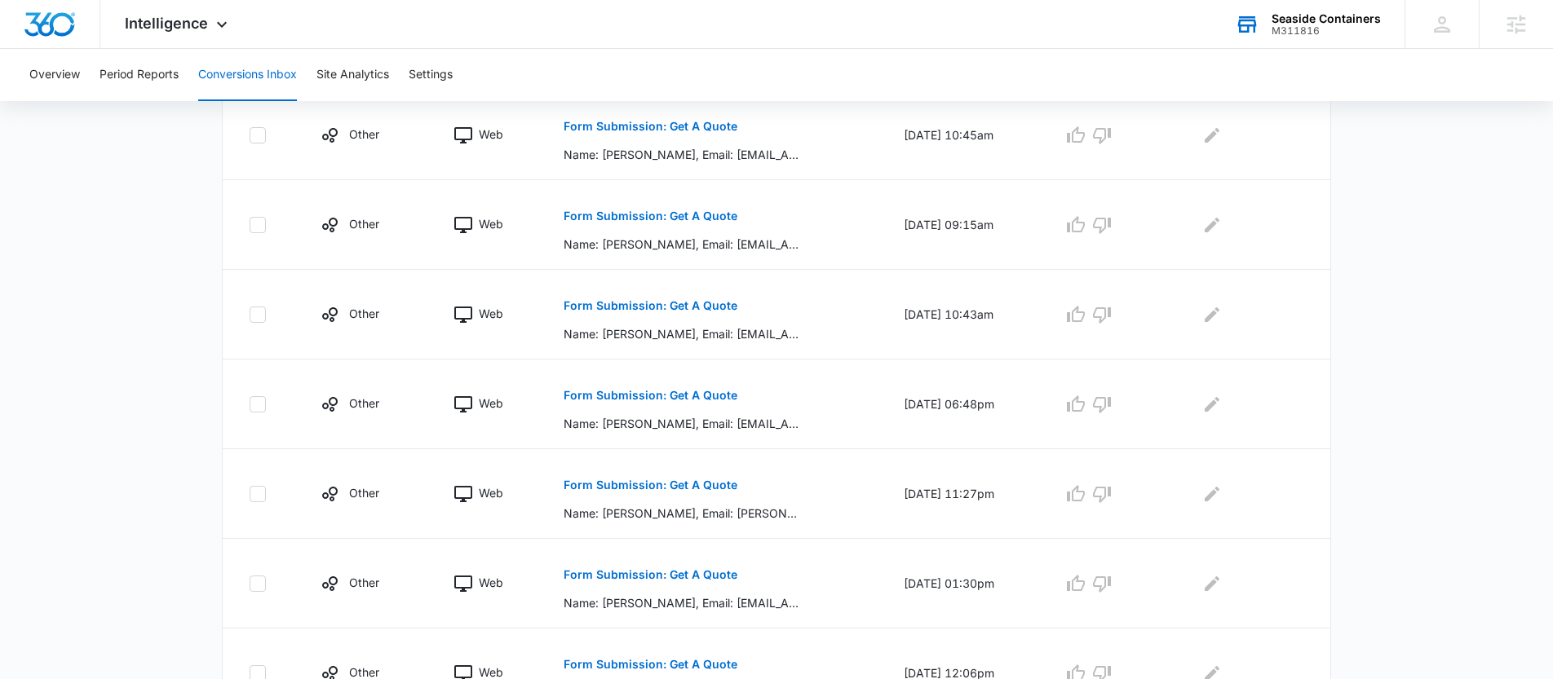
scroll to position [424, 0]
click at [347, 82] on button "Site Analytics" at bounding box center [352, 75] width 73 height 52
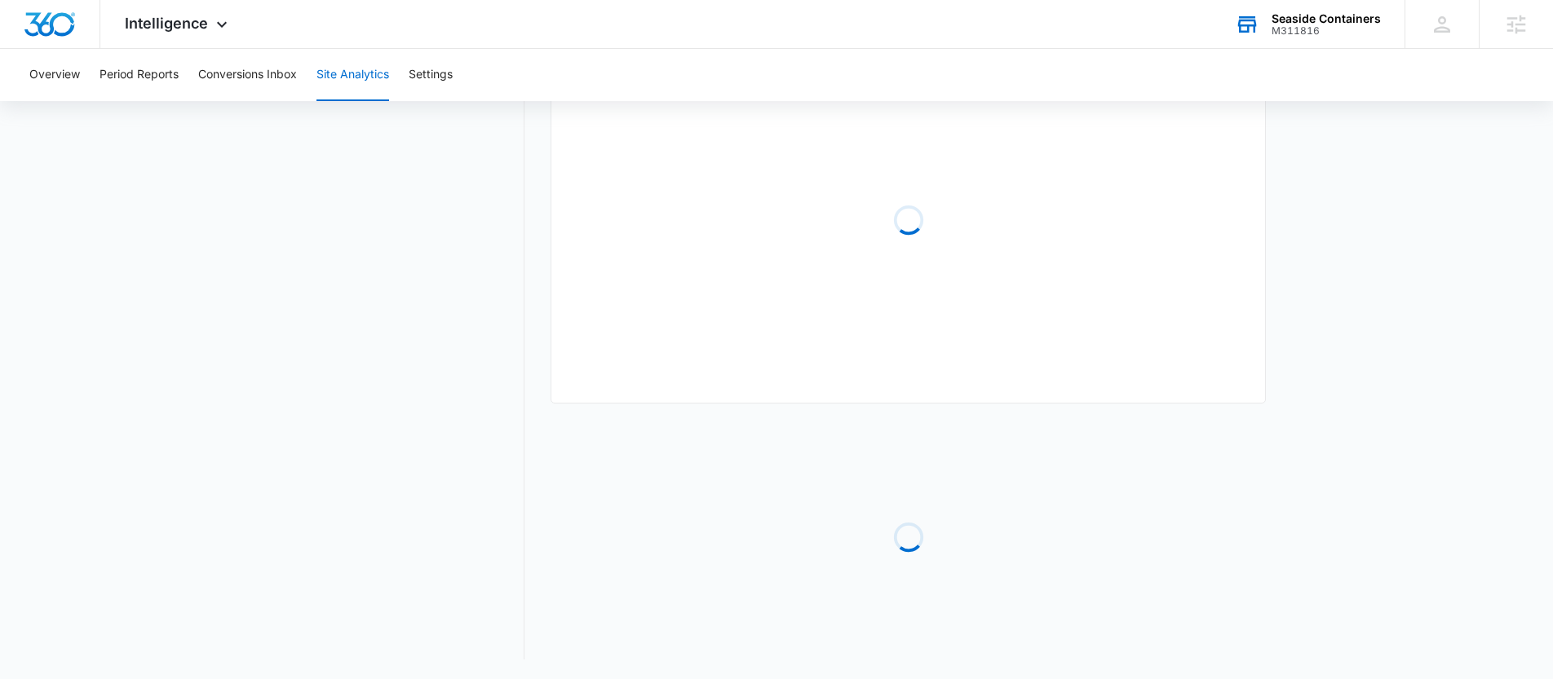
type input "08/09/2025"
type input "09/08/2025"
radio input "true"
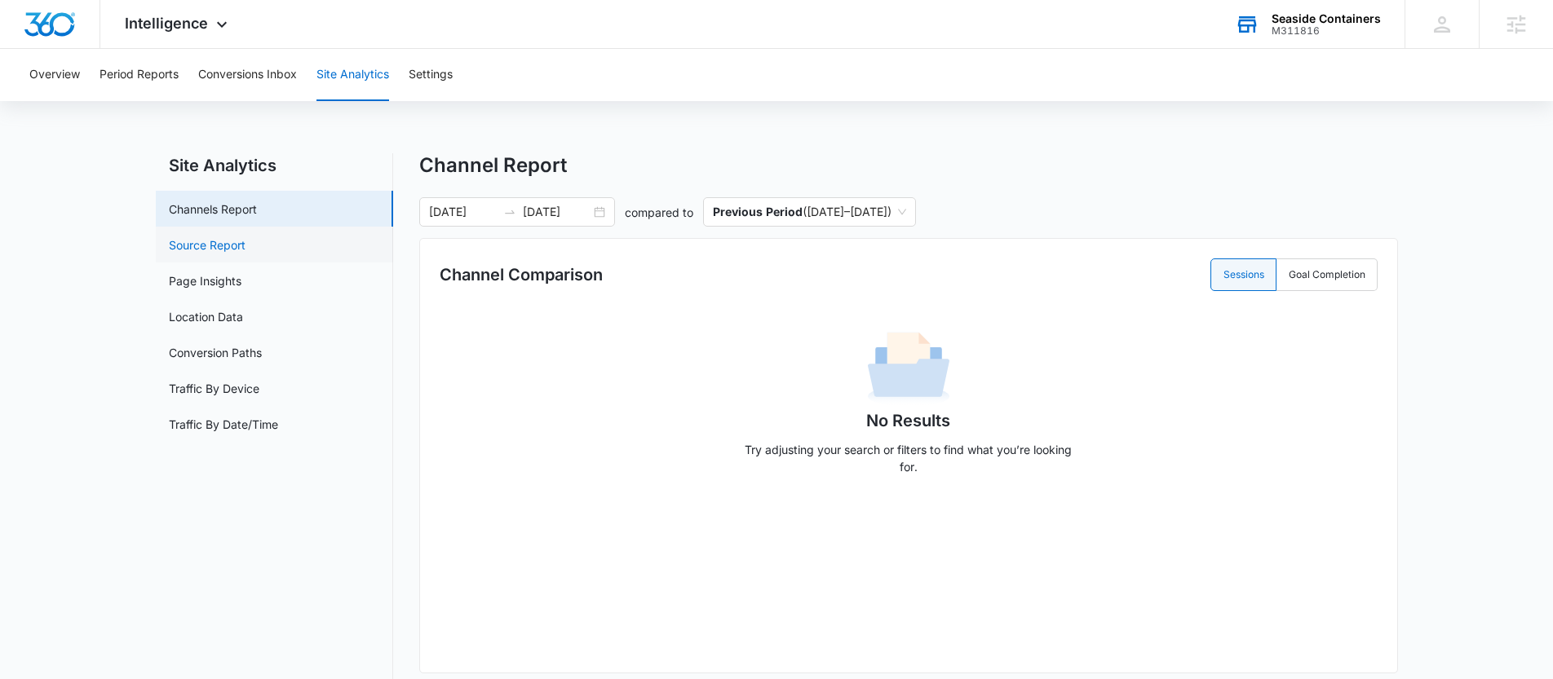
click at [232, 254] on link "Source Report" at bounding box center [207, 244] width 77 height 17
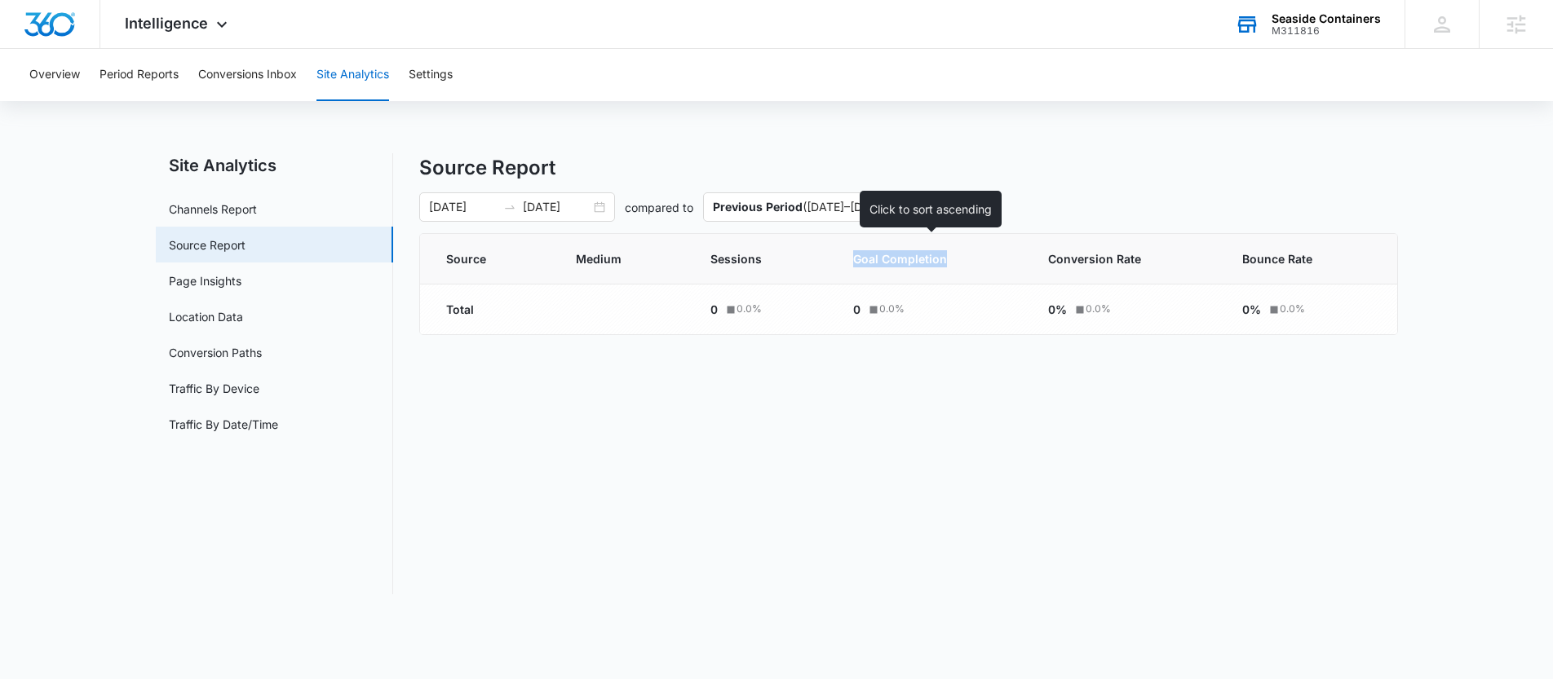
drag, startPoint x: 847, startPoint y: 258, endPoint x: 982, endPoint y: 256, distance: 134.6
click at [982, 256] on th "Goal Completion" at bounding box center [930, 259] width 195 height 51
click at [396, 166] on div "Site Analytics Channels Report Source Report Page Insights Location Data Conver…" at bounding box center [777, 373] width 1242 height 441
click at [397, 165] on div "Site Analytics Channels Report Source Report Page Insights Location Data Conver…" at bounding box center [777, 373] width 1242 height 441
click at [1306, 19] on div "Seaside Containers" at bounding box center [1325, 18] width 109 height 13
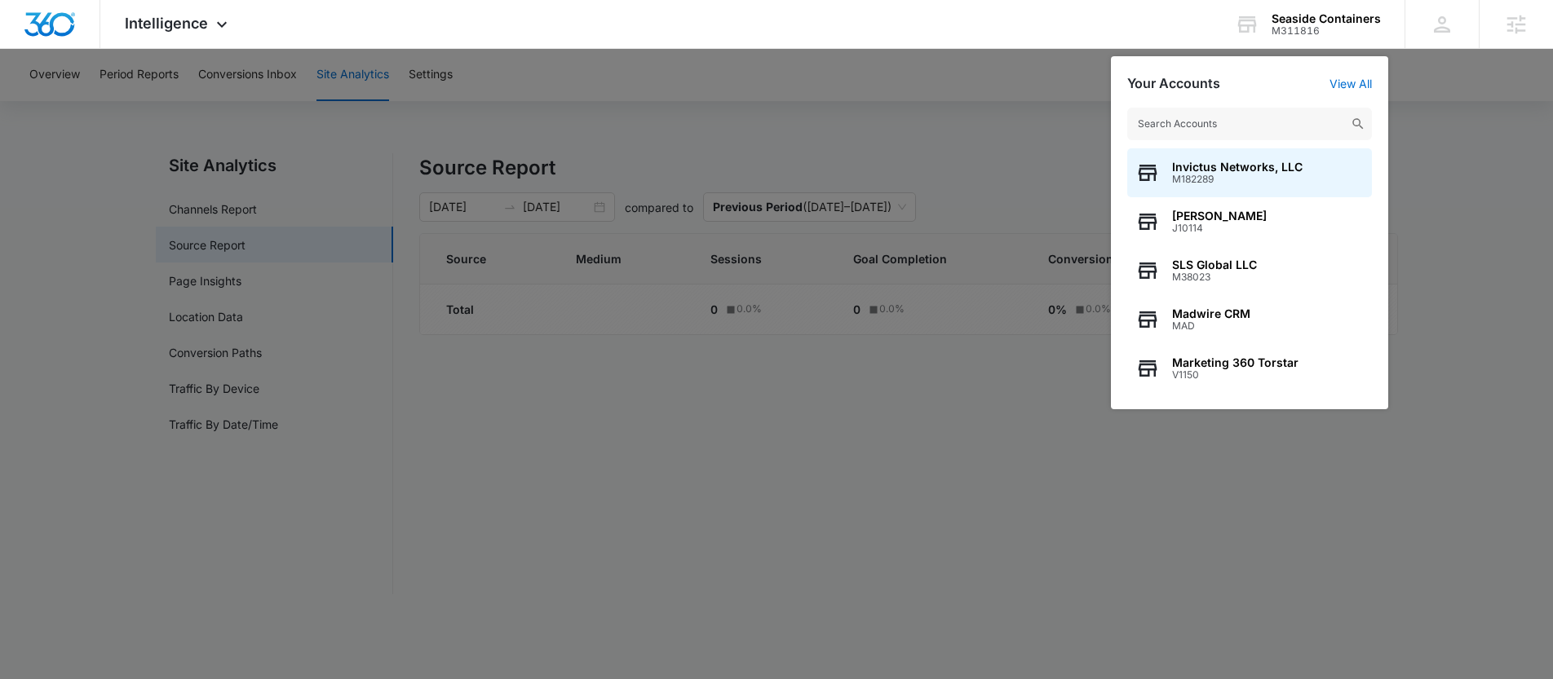
click at [1227, 117] on input "text" at bounding box center [1249, 124] width 245 height 33
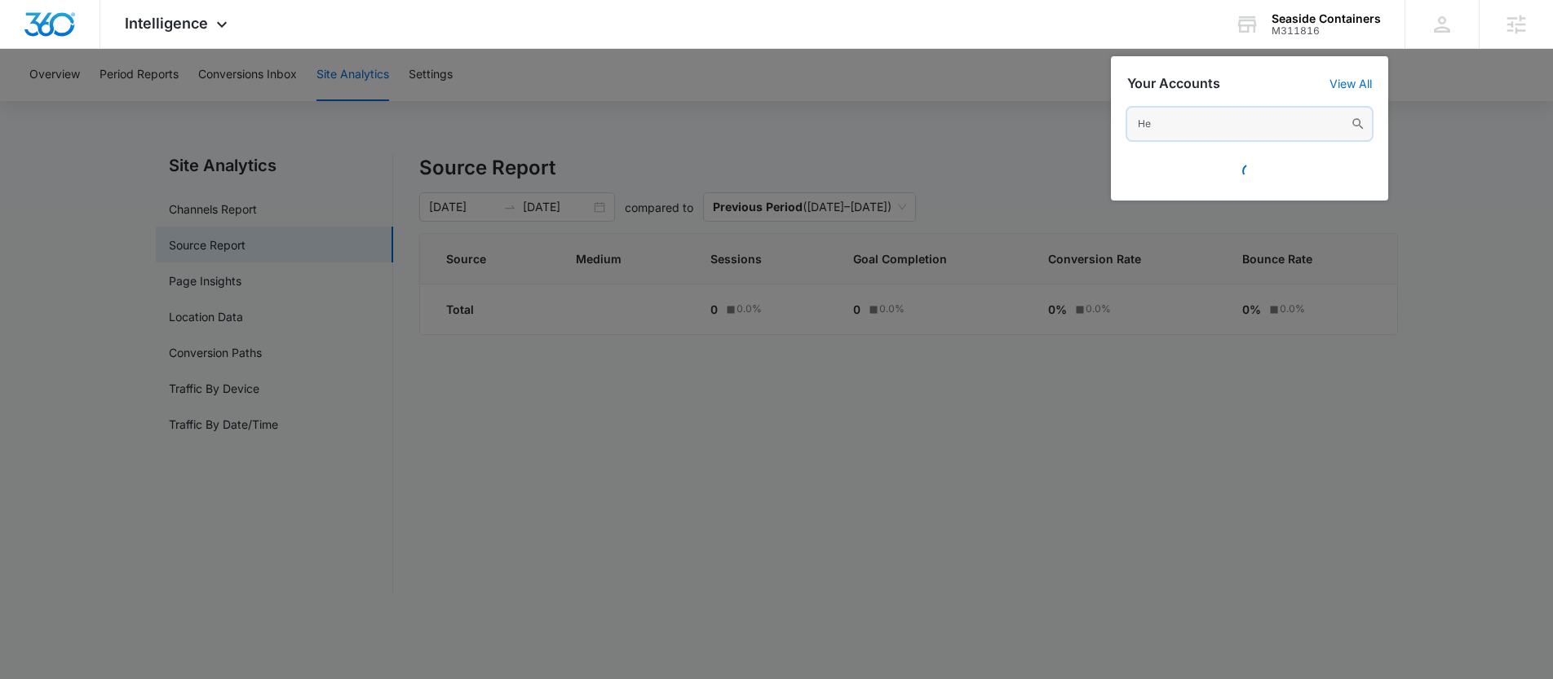
type input "H"
type input "hemowear"
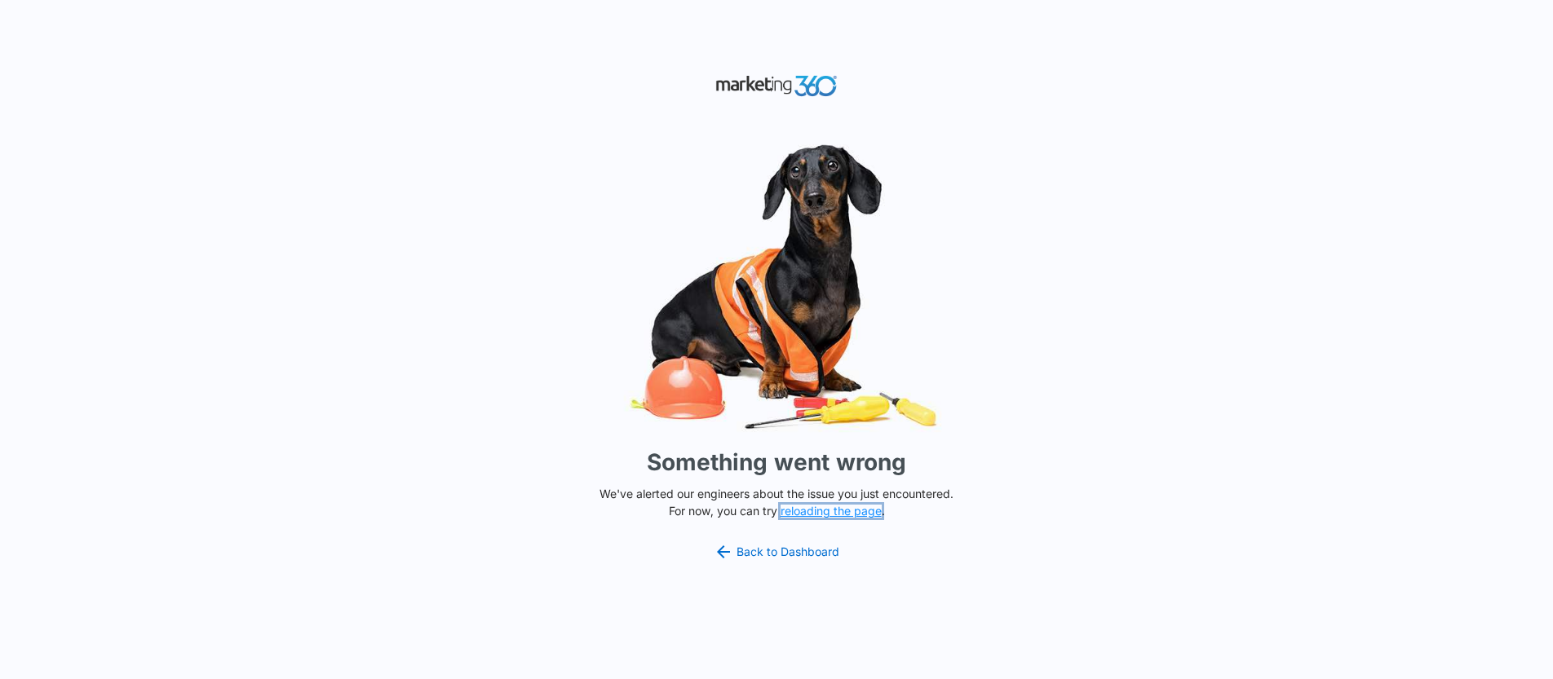
click at [842, 505] on button "reloading the page" at bounding box center [830, 511] width 101 height 13
click at [187, 91] on div "Something went wrong We've alerted our engineers about the issue you just encou…" at bounding box center [776, 339] width 1553 height 679
click at [759, 557] on link "Back to Dashboard" at bounding box center [777, 552] width 126 height 20
click at [831, 510] on button "reloading the page" at bounding box center [830, 511] width 101 height 13
